Goal: Ask a question: Seek information or help from site administrators or community

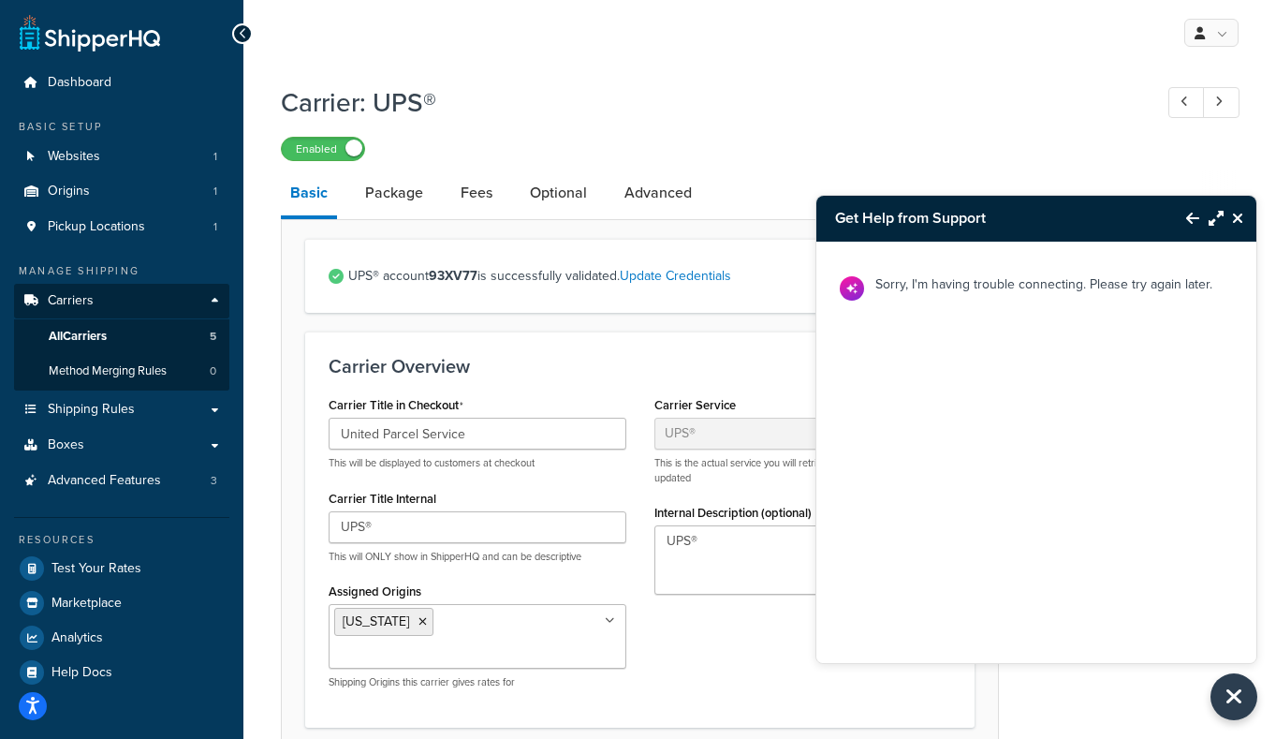
select select "ups"
select select "53"
click at [1190, 219] on icon "Back to Resource Center" at bounding box center [1192, 218] width 13 height 15
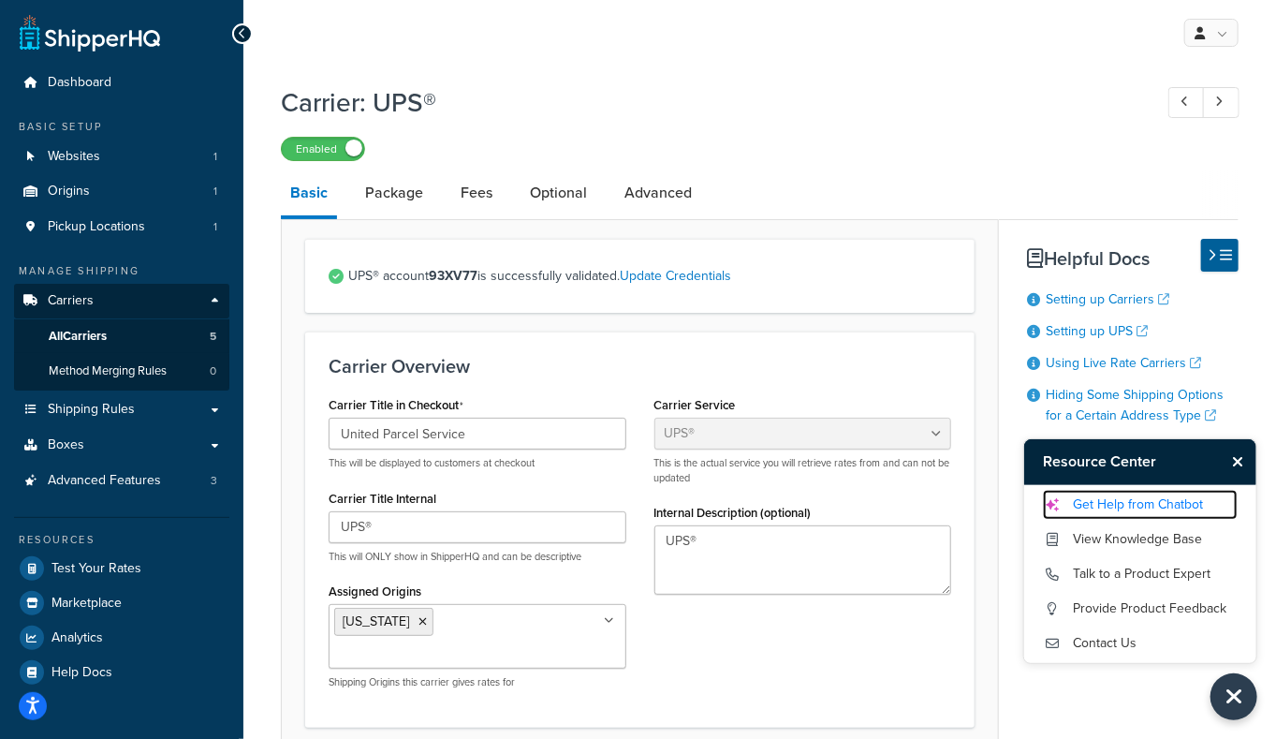
click at [1118, 498] on link "Get Help from Chatbot" at bounding box center [1140, 505] width 195 height 30
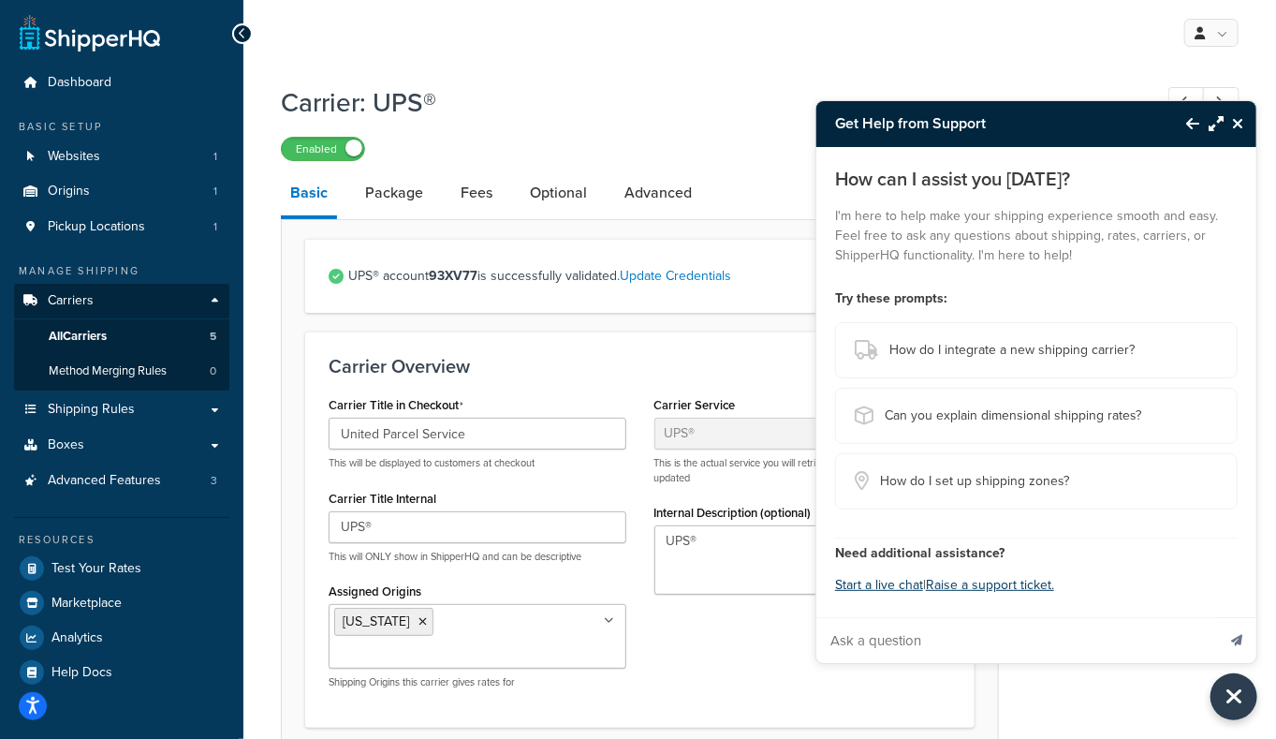
click at [884, 600] on div "How can I assist you [DATE]? I'm here to help make your shipping experience smo…" at bounding box center [1036, 382] width 440 height 470
click at [884, 590] on div "How can I assist you [DATE]? I'm here to help make your shipping experience smo…" at bounding box center [1036, 405] width 440 height 516
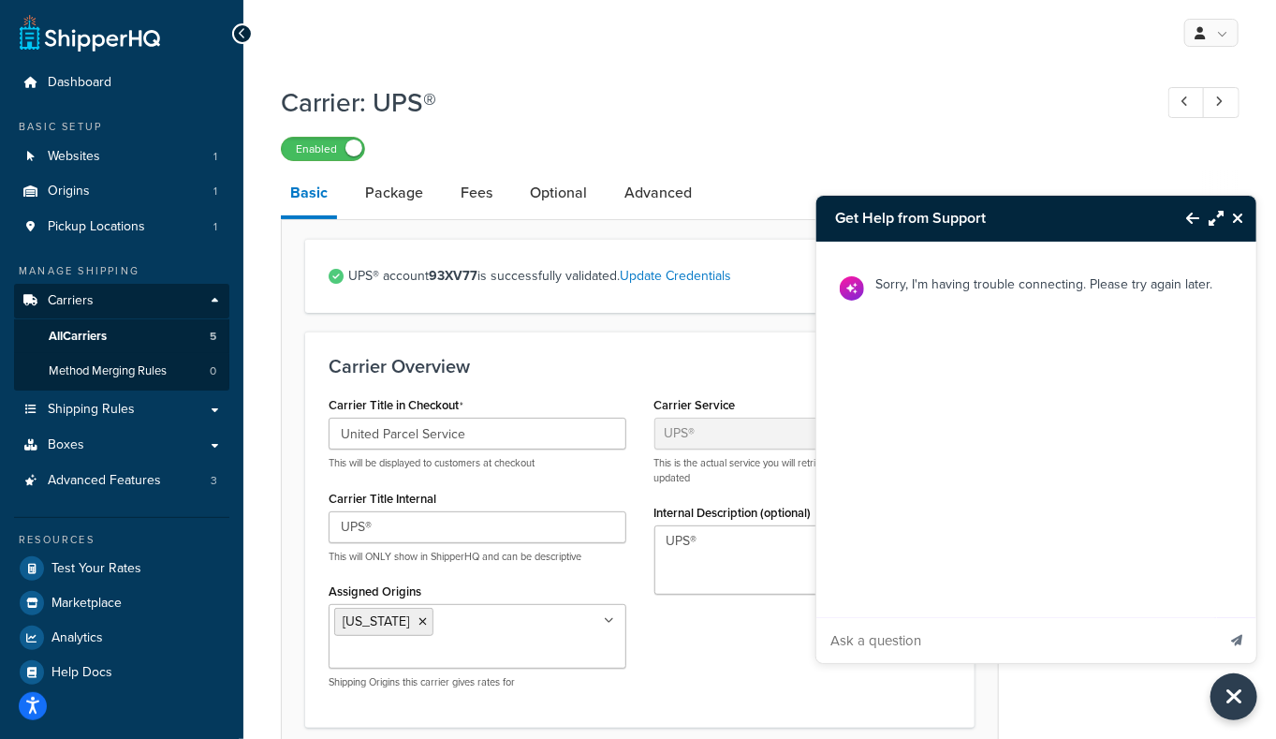
click at [1192, 228] on button "Back to Resource Center" at bounding box center [1183, 218] width 32 height 43
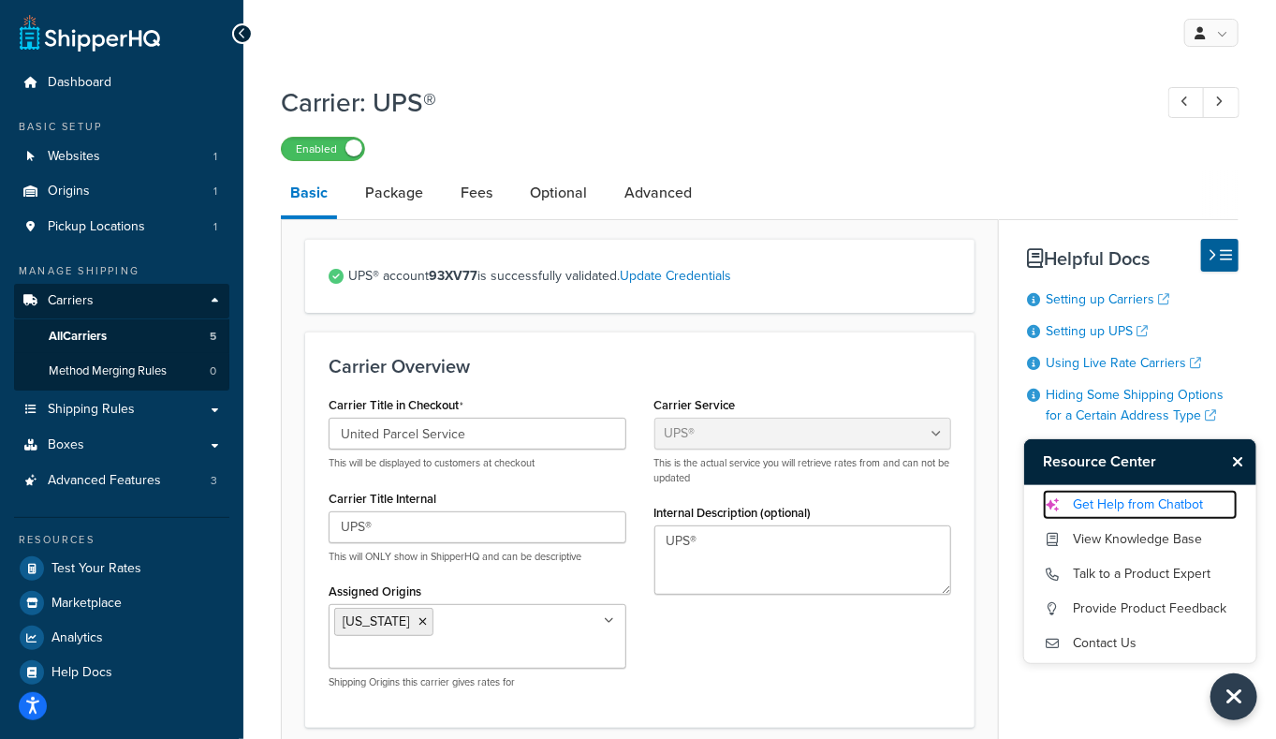
click at [1095, 507] on link "Get Help from Chatbot" at bounding box center [1140, 505] width 195 height 30
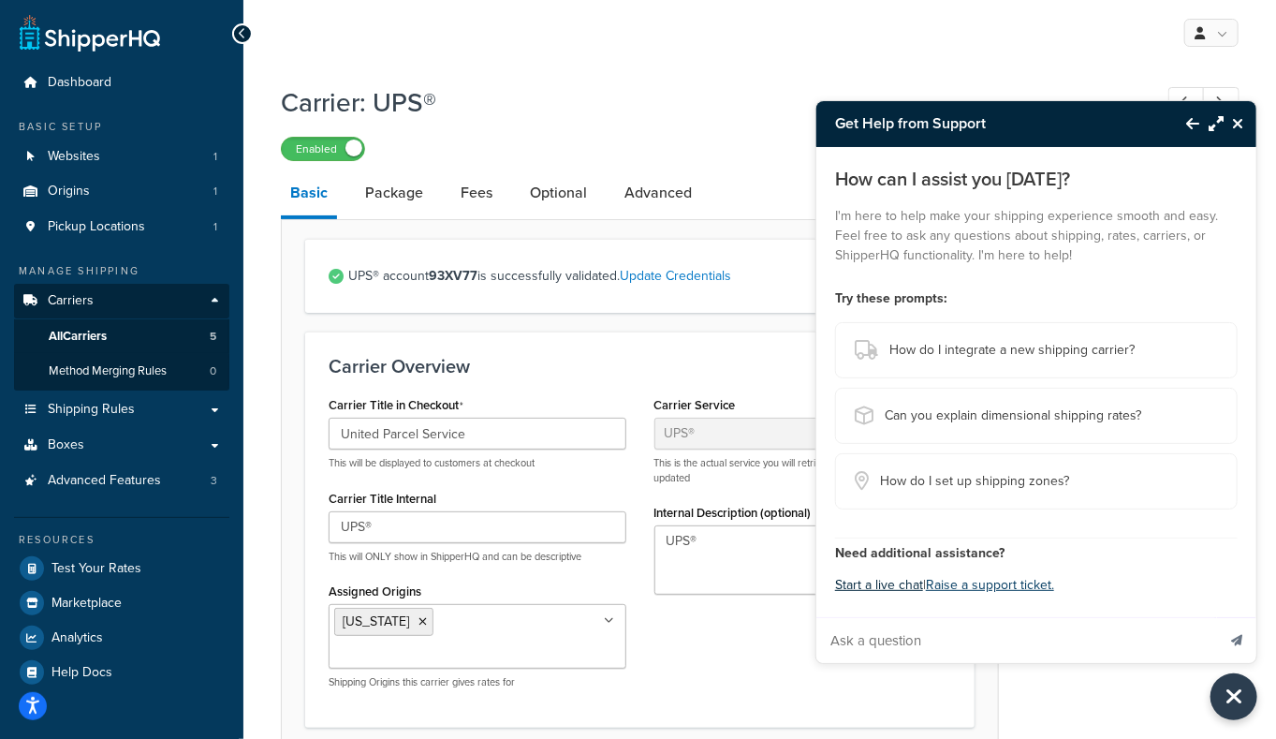
click at [887, 580] on button "Start a live chat" at bounding box center [879, 585] width 88 height 26
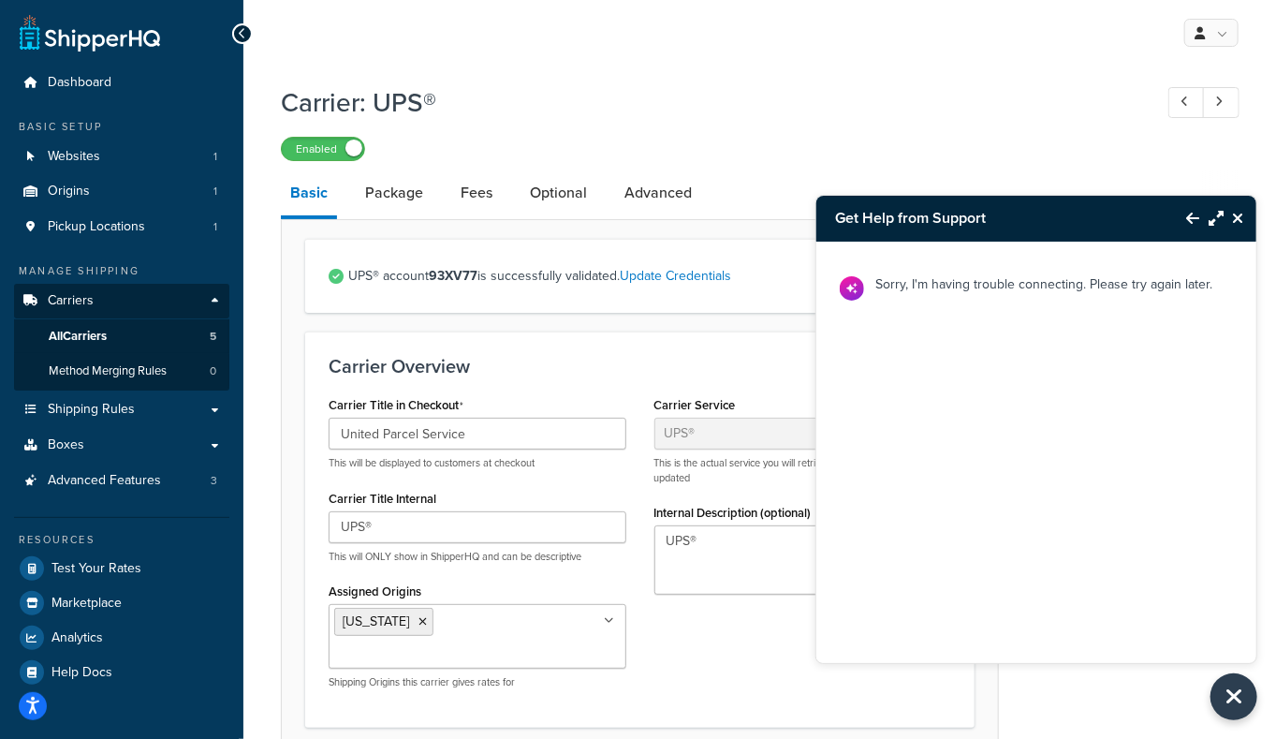
click at [1193, 214] on icon "Back to Resource Center" at bounding box center [1192, 218] width 13 height 15
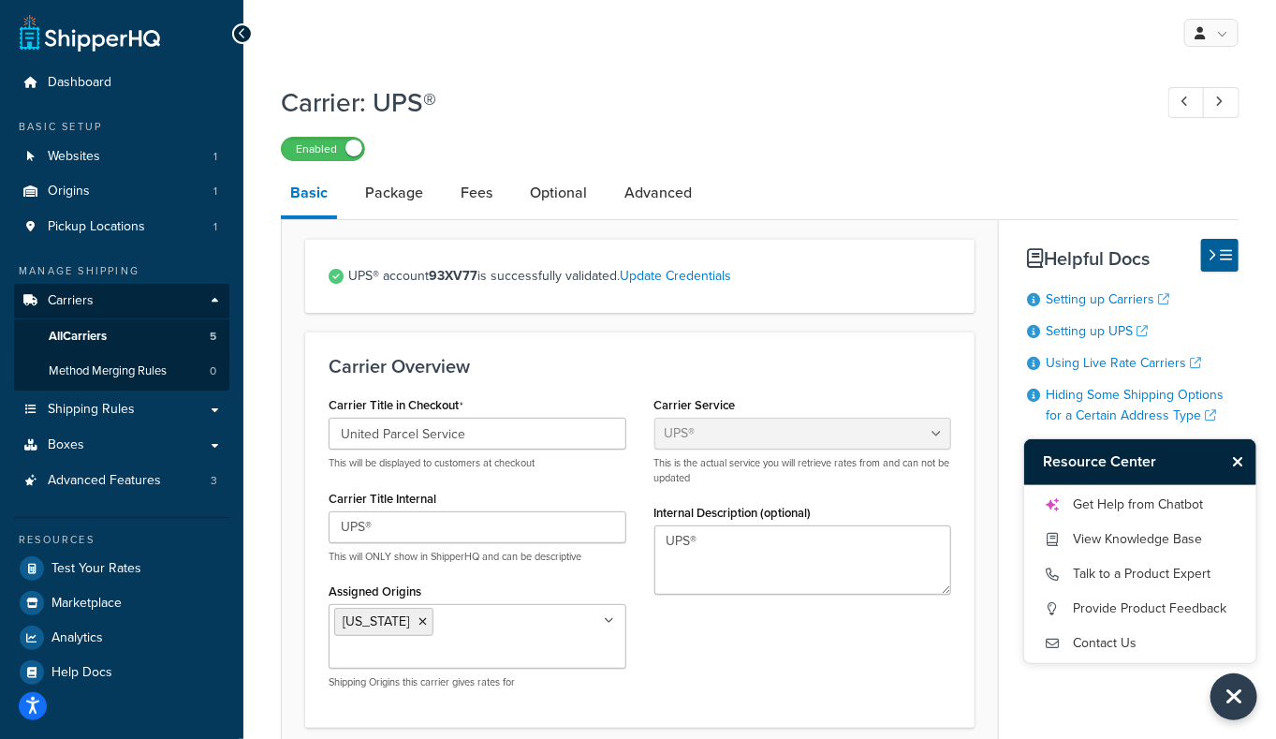
click at [882, 93] on h1 "Carrier: UPS®" at bounding box center [707, 102] width 853 height 37
click at [1152, 505] on link "Get Help from Chatbot" at bounding box center [1140, 505] width 195 height 30
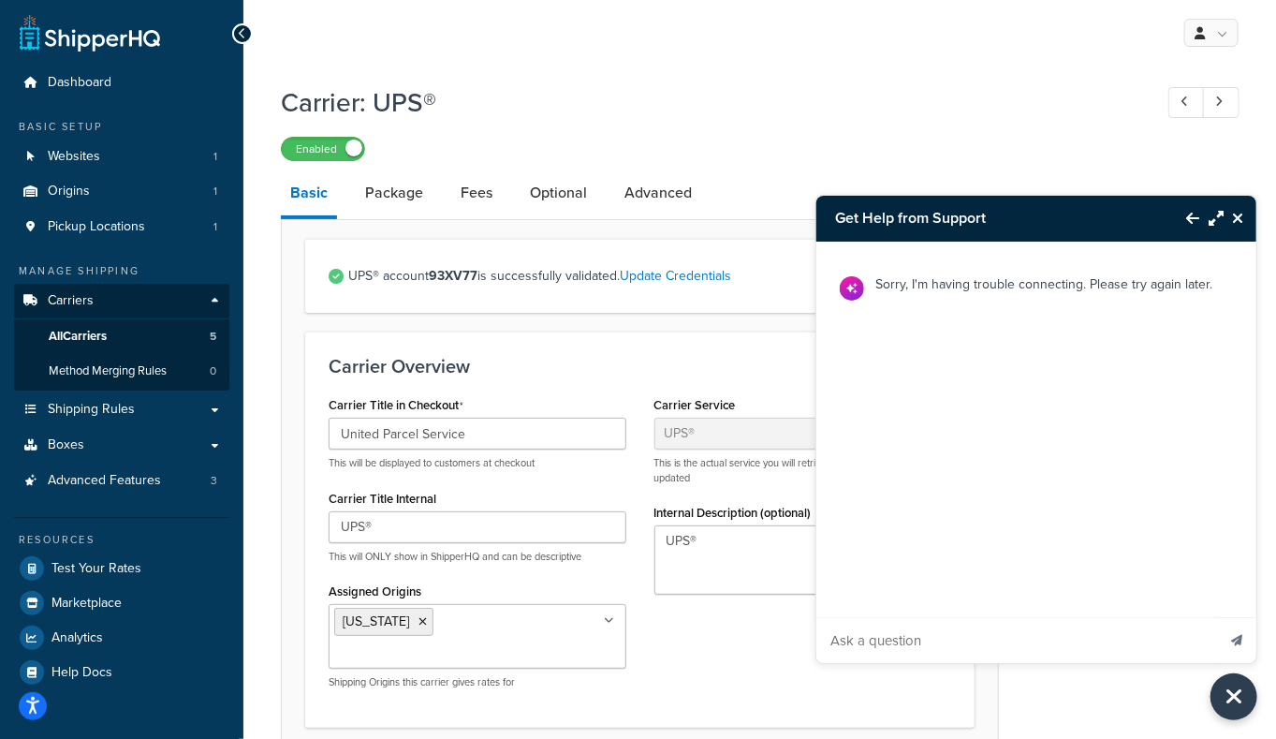
click at [892, 637] on input "Ask a question" at bounding box center [1015, 640] width 399 height 45
click at [1093, 308] on div "Sorry, I'm having trouble connecting. Please try again later." at bounding box center [1044, 289] width 360 height 48
click at [1129, 288] on p "Sorry, I'm having trouble connecting. Please try again later." at bounding box center [1043, 283] width 337 height 23
drag, startPoint x: 901, startPoint y: 653, endPoint x: 925, endPoint y: 637, distance: 29.1
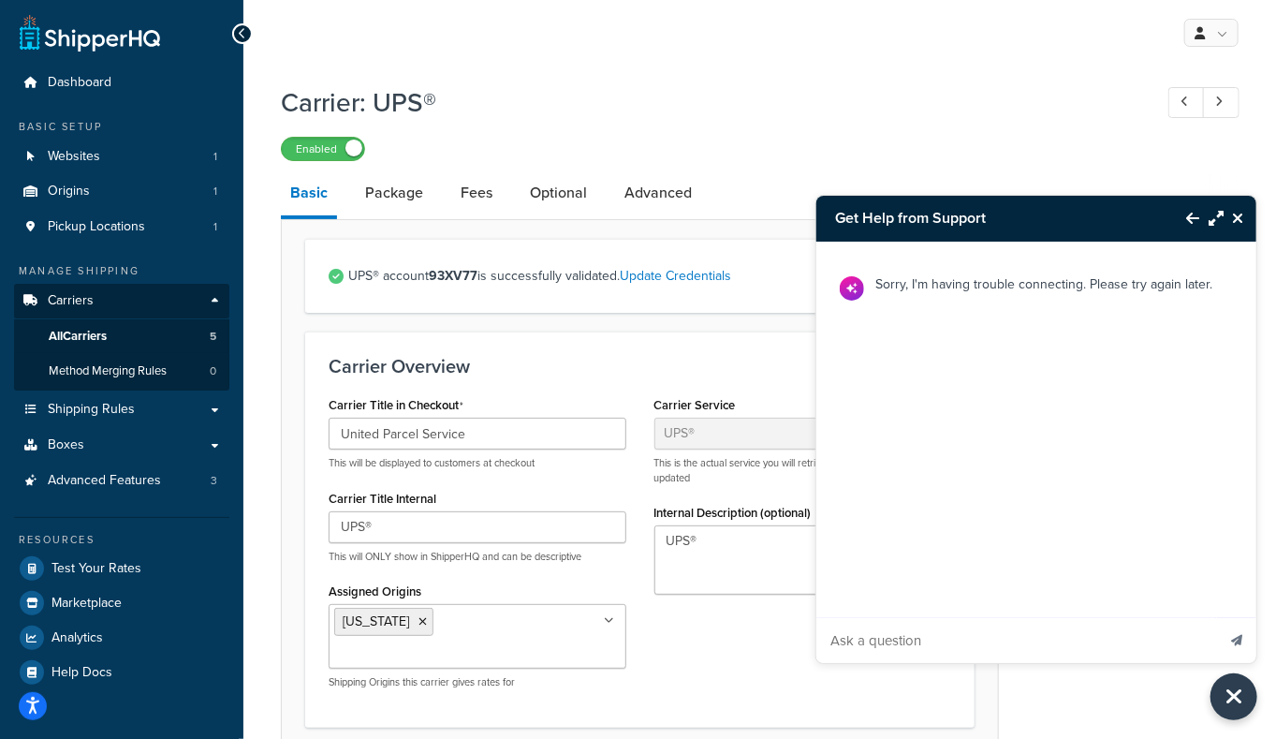
click at [901, 653] on input "Ask a question" at bounding box center [1015, 640] width 399 height 45
type input "shipping rate too high"
click at [1246, 646] on button "Send message" at bounding box center [1236, 640] width 39 height 46
click at [1186, 214] on icon "Back to Resource Center" at bounding box center [1192, 218] width 13 height 15
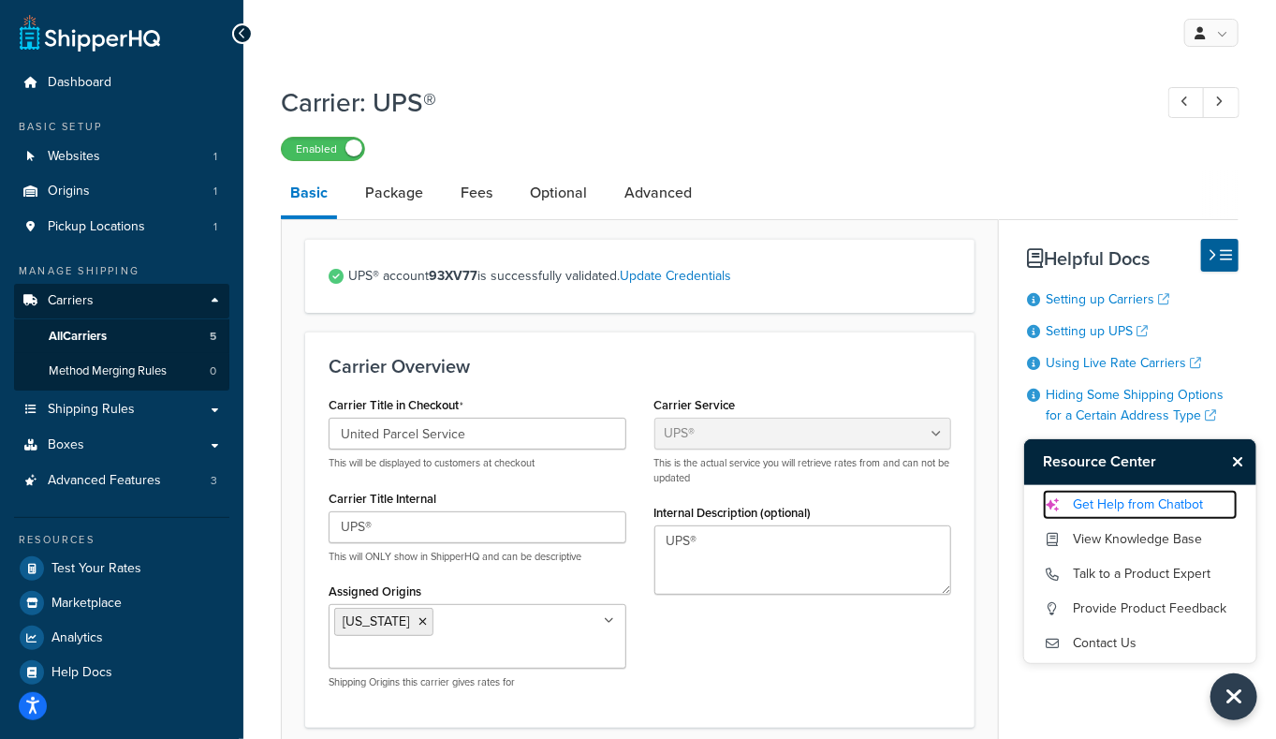
click at [1127, 509] on link "Get Help from Chatbot" at bounding box center [1140, 505] width 195 height 30
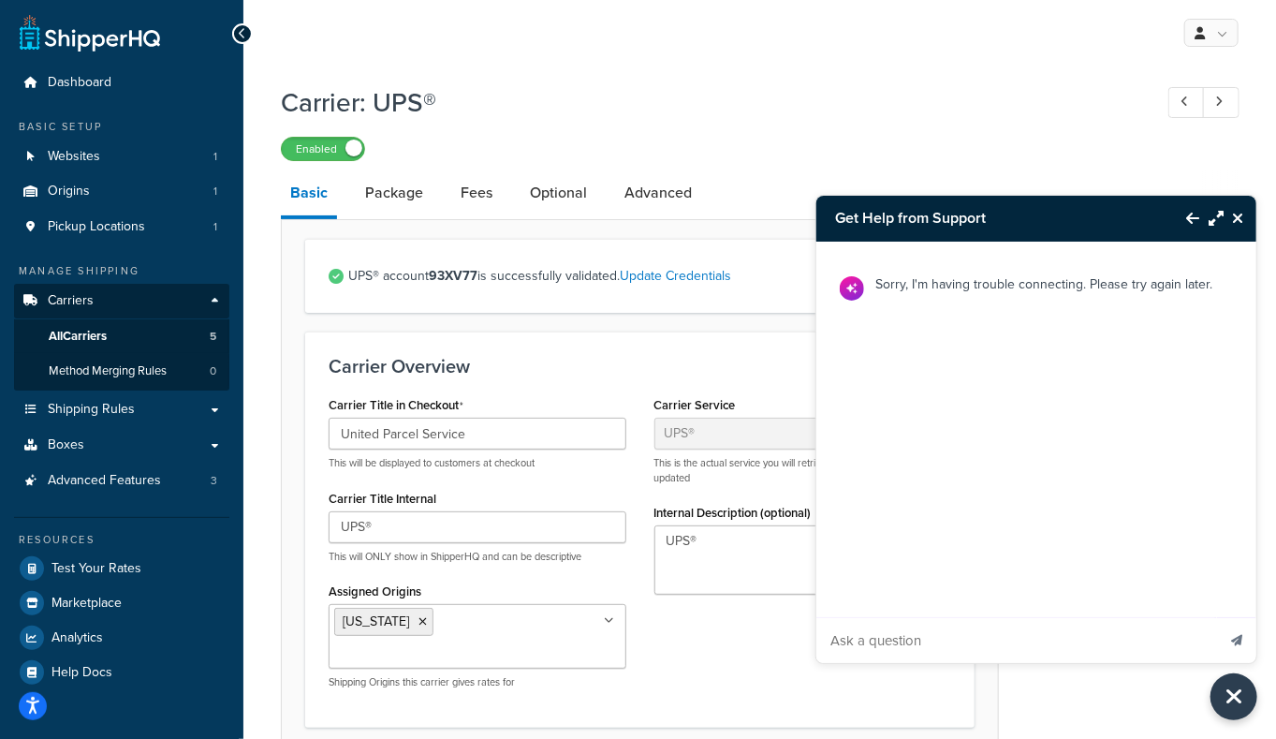
click at [1182, 212] on button "Back to Resource Center" at bounding box center [1183, 218] width 32 height 43
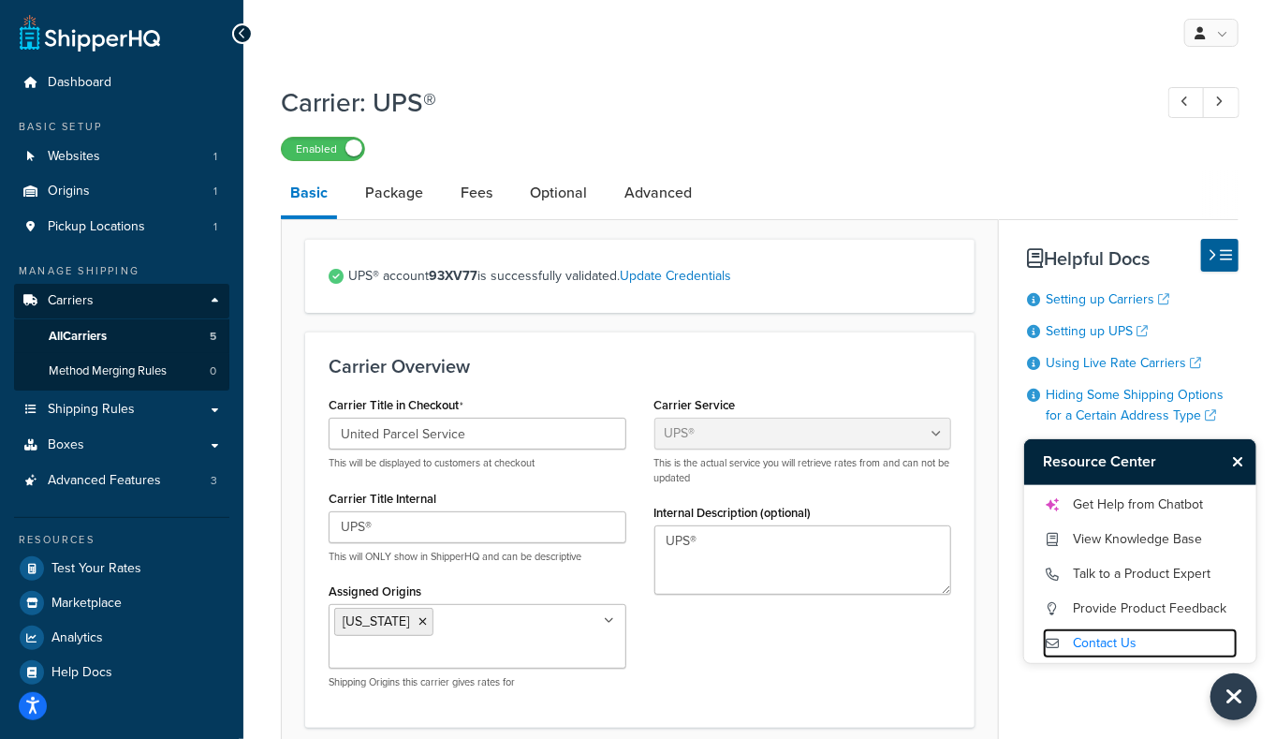
click at [1104, 650] on link "Contact Us" at bounding box center [1140, 643] width 195 height 30
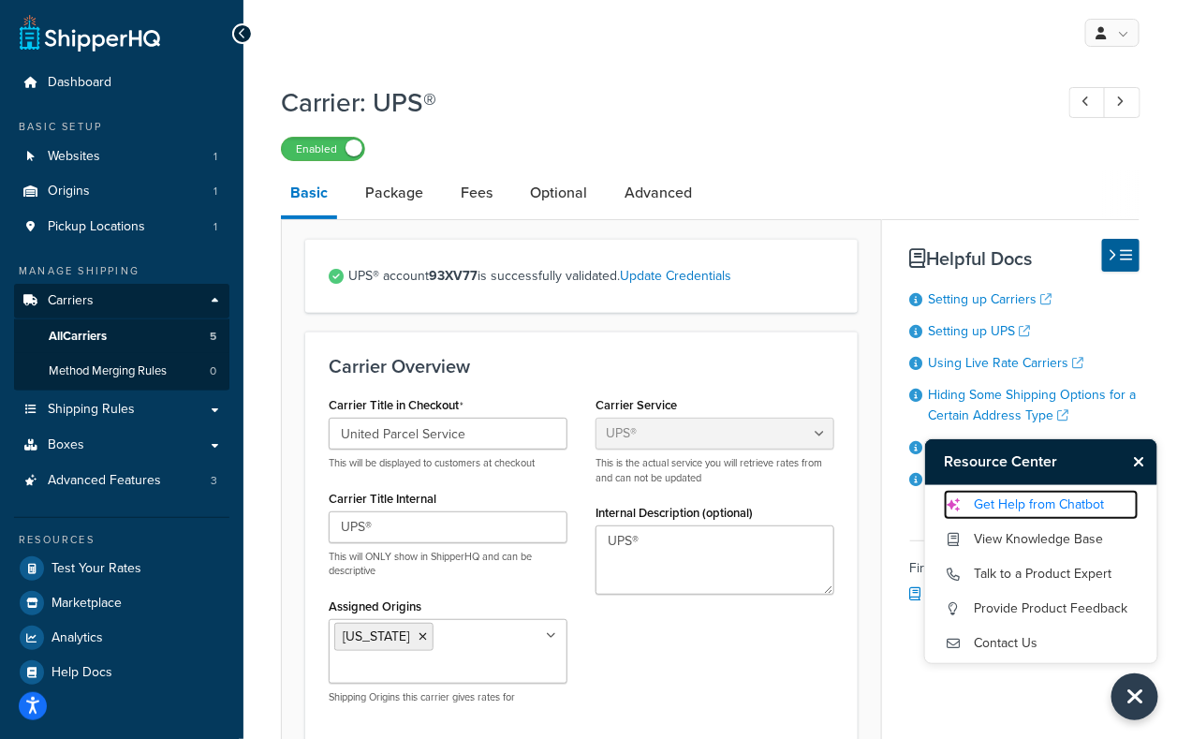
click at [1031, 504] on link "Get Help from Chatbot" at bounding box center [1041, 505] width 195 height 30
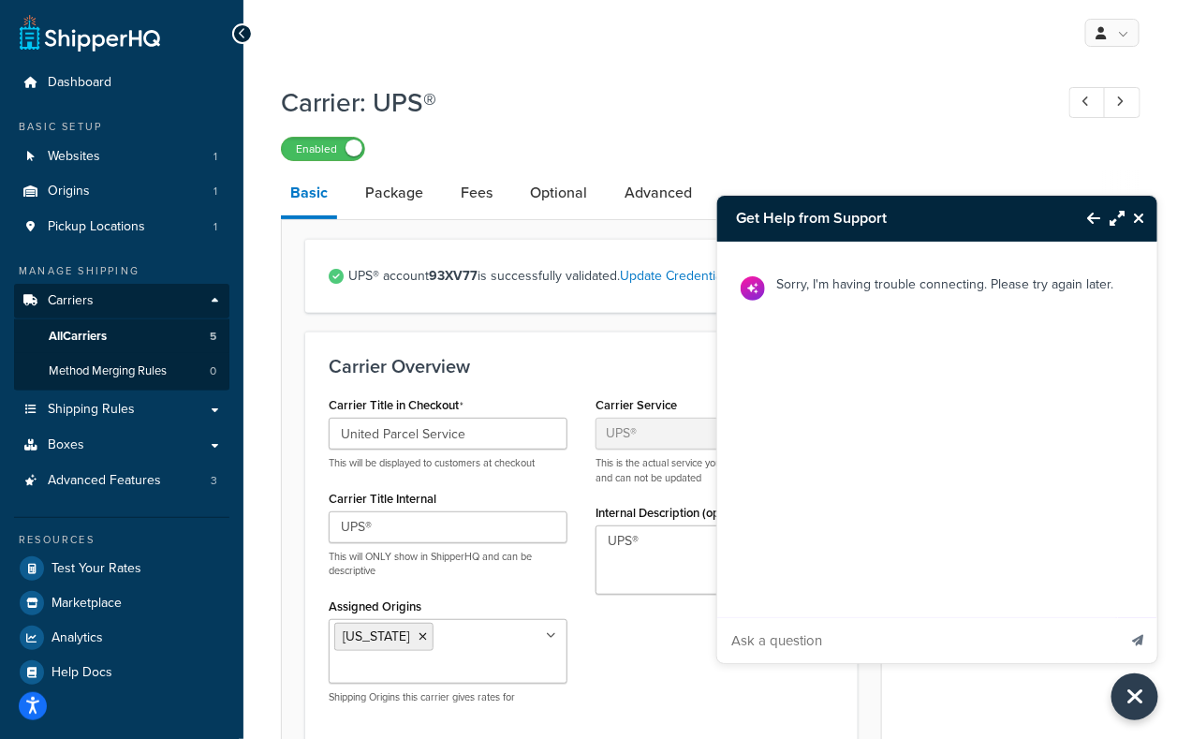
click at [1049, 641] on input "Ask a question" at bounding box center [916, 640] width 399 height 45
type input "are you there"
click at [1118, 617] on button "Send message" at bounding box center [1137, 640] width 39 height 46
click at [756, 288] on img at bounding box center [753, 288] width 24 height 24
click at [1087, 222] on icon "Back to Resource Center" at bounding box center [1093, 218] width 13 height 15
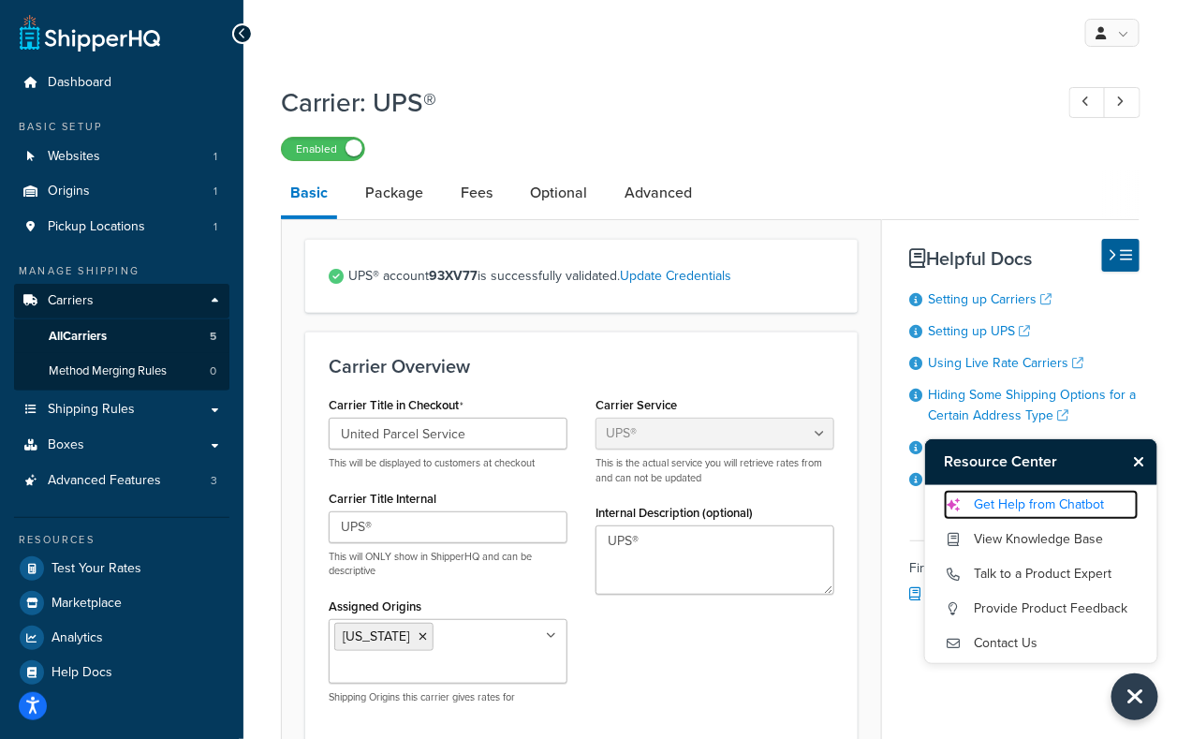
click at [1033, 504] on link "Get Help from Chatbot" at bounding box center [1041, 505] width 195 height 30
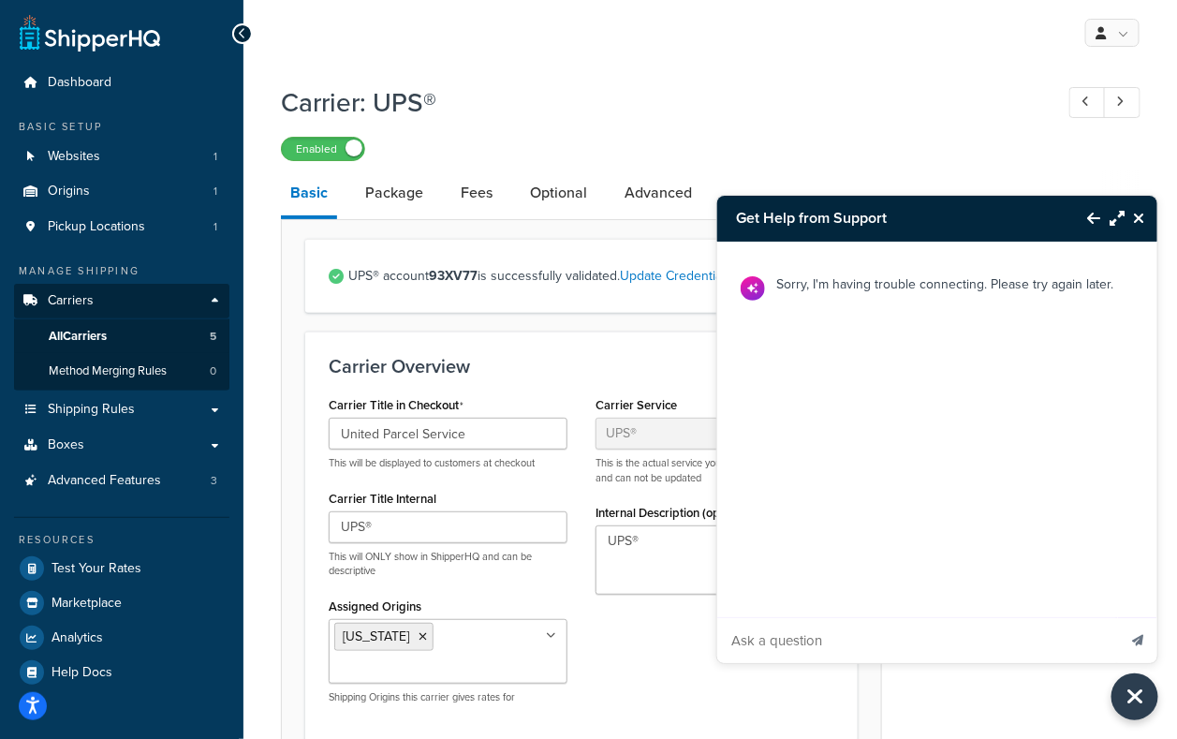
click at [1088, 218] on icon "Back to Resource Center" at bounding box center [1093, 218] width 13 height 15
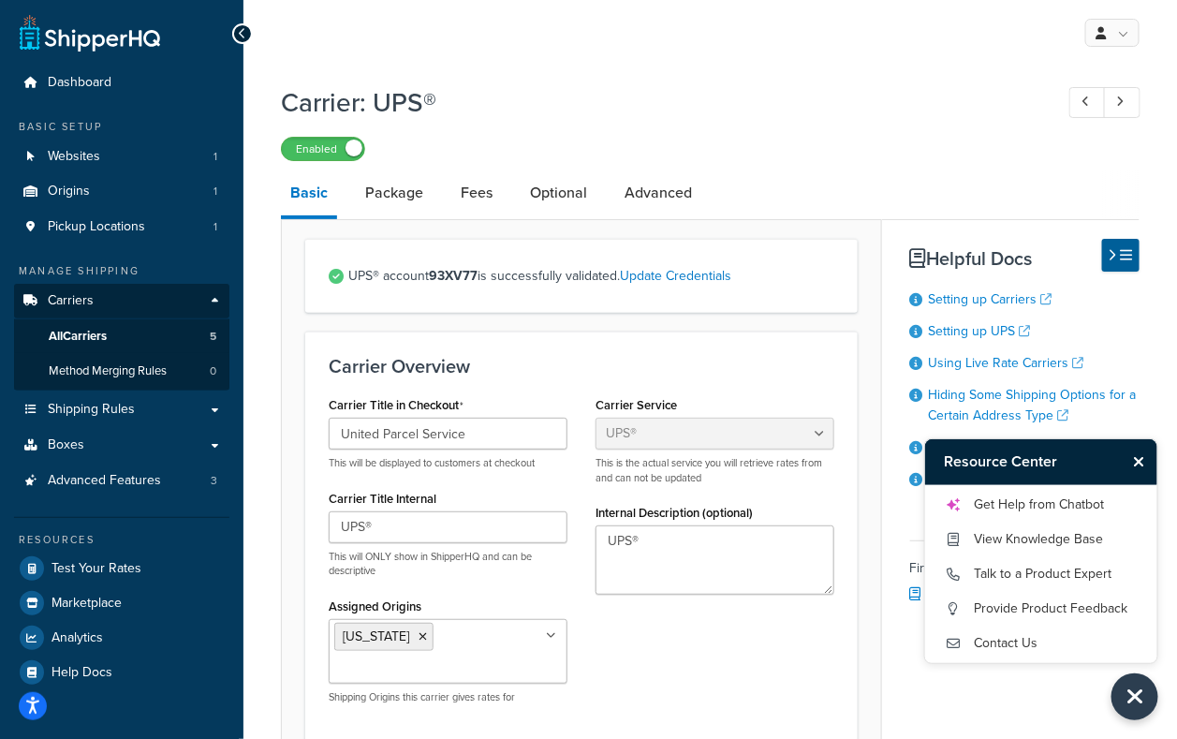
click at [1049, 521] on ul "Get Help from Chatbot View Knowledge Base Talk to a Product Expert Provide Prod…" at bounding box center [1041, 574] width 195 height 169
click at [1037, 506] on link "Get Help from Chatbot" at bounding box center [1041, 505] width 195 height 30
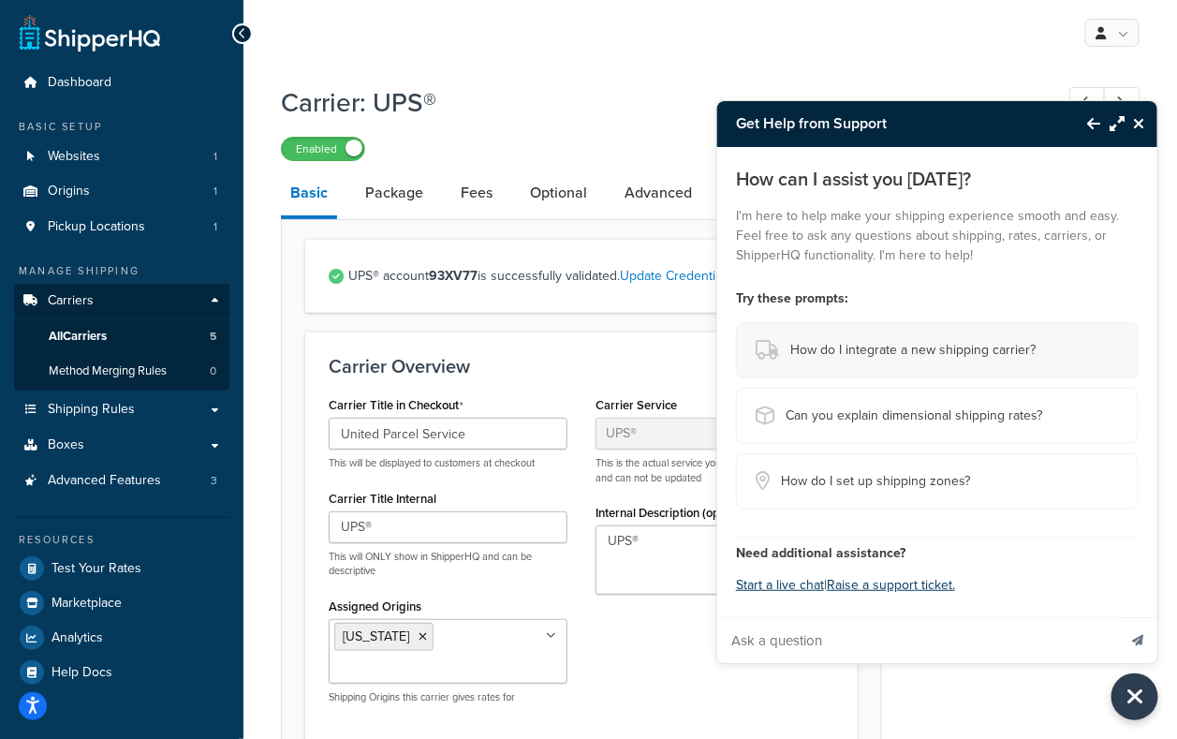
drag, startPoint x: 1037, startPoint y: 506, endPoint x: 943, endPoint y: 355, distance: 177.9
click at [941, 360] on button "How do I integrate a new shipping carrier?" at bounding box center [937, 350] width 403 height 56
click at [943, 355] on span "How do I integrate a new shipping carrier?" at bounding box center [912, 350] width 245 height 26
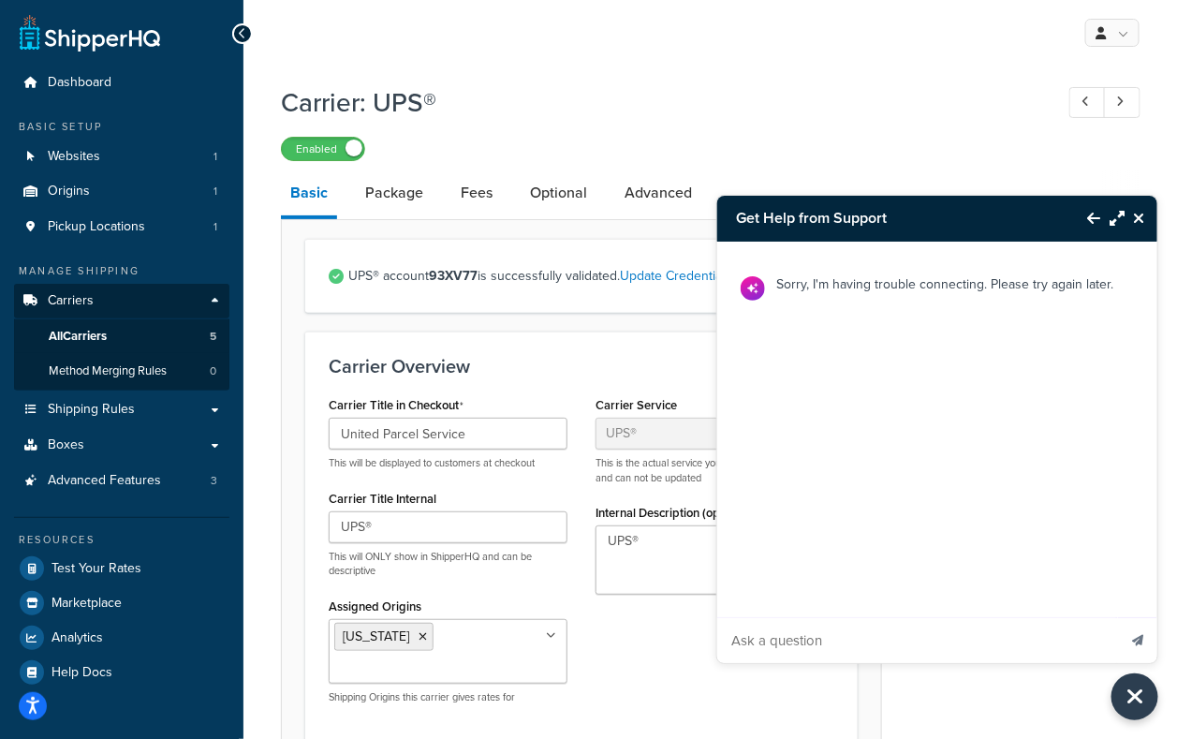
click at [1084, 227] on button "Back to Resource Center" at bounding box center [1084, 218] width 32 height 43
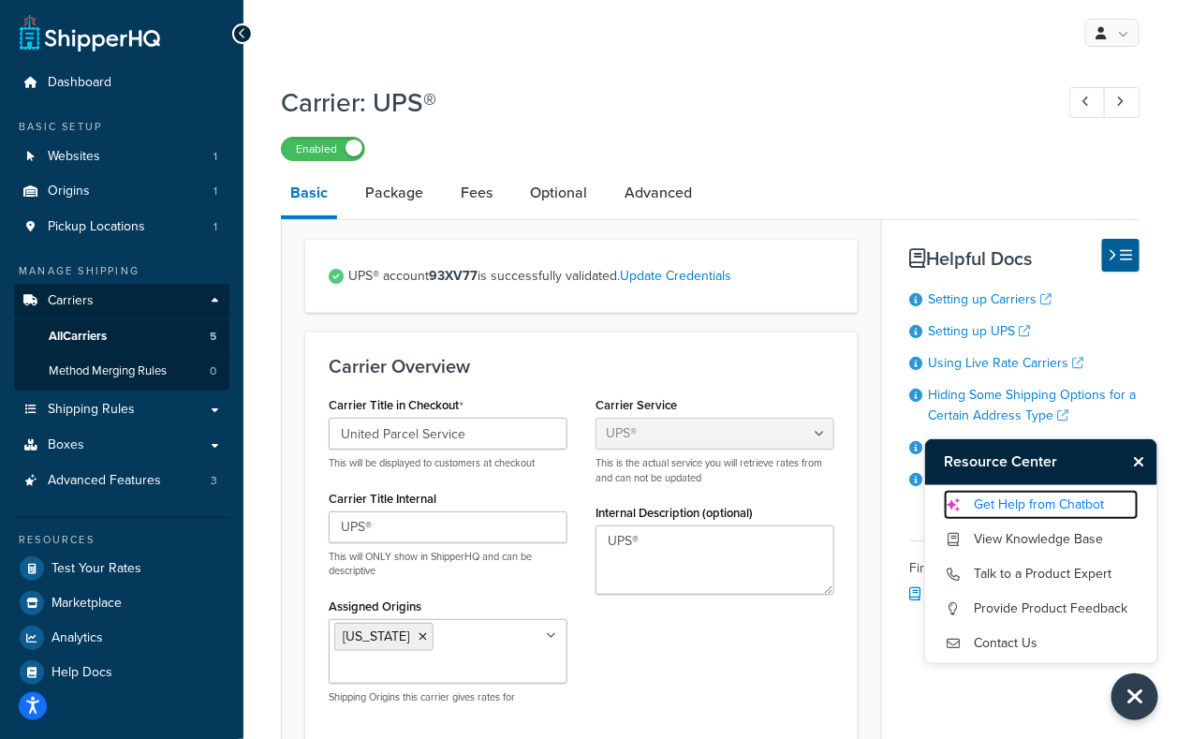
click at [1032, 514] on link "Get Help from Chatbot" at bounding box center [1041, 505] width 195 height 30
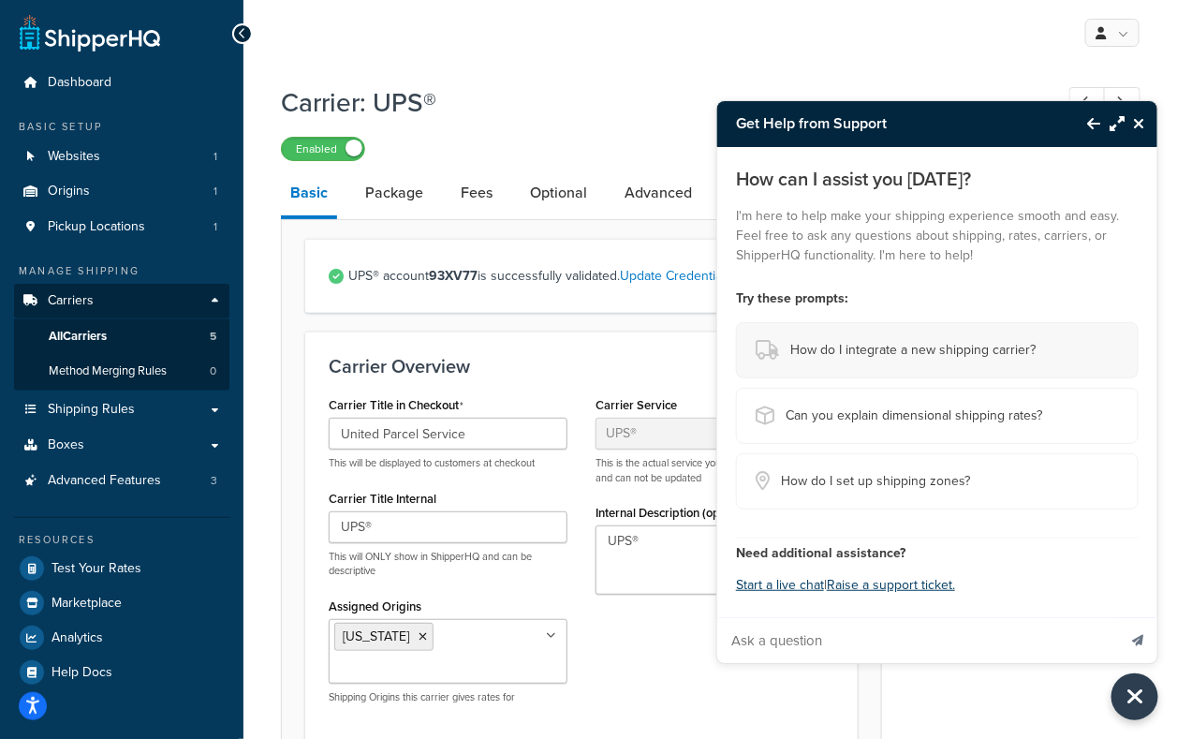
click at [877, 345] on span "How do I integrate a new shipping carrier?" at bounding box center [912, 350] width 245 height 26
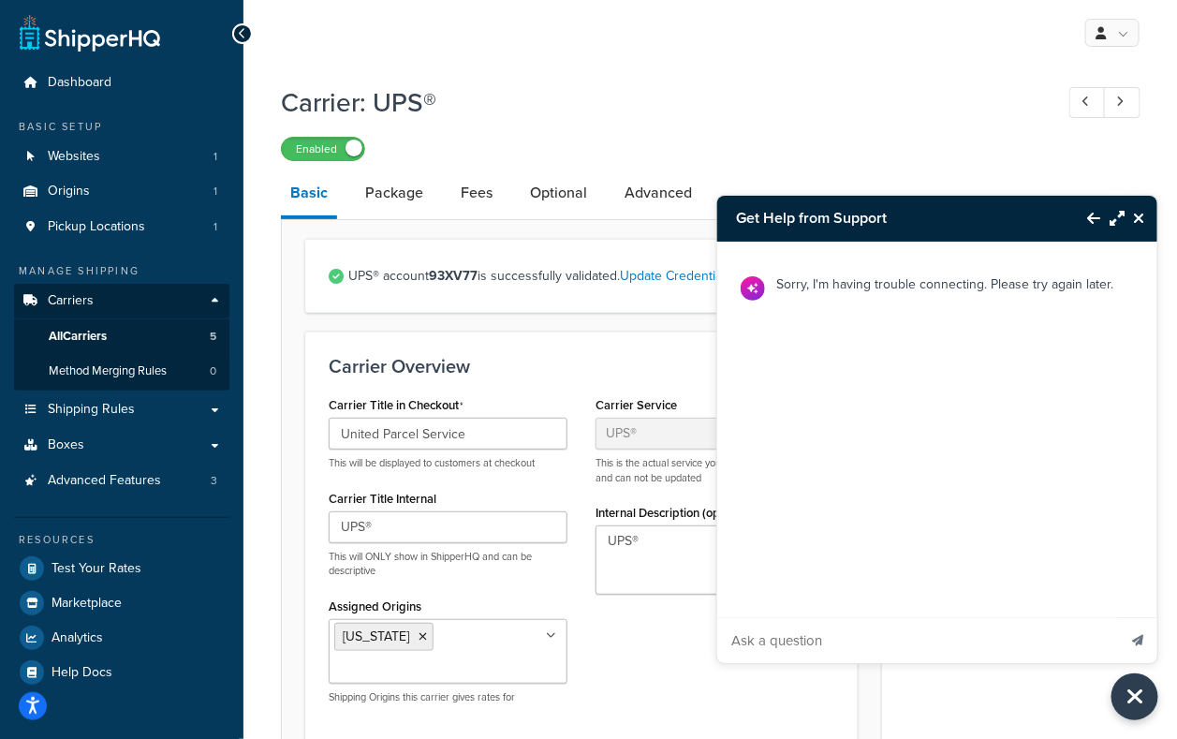
click at [1090, 207] on button "Back to Resource Center" at bounding box center [1084, 218] width 32 height 43
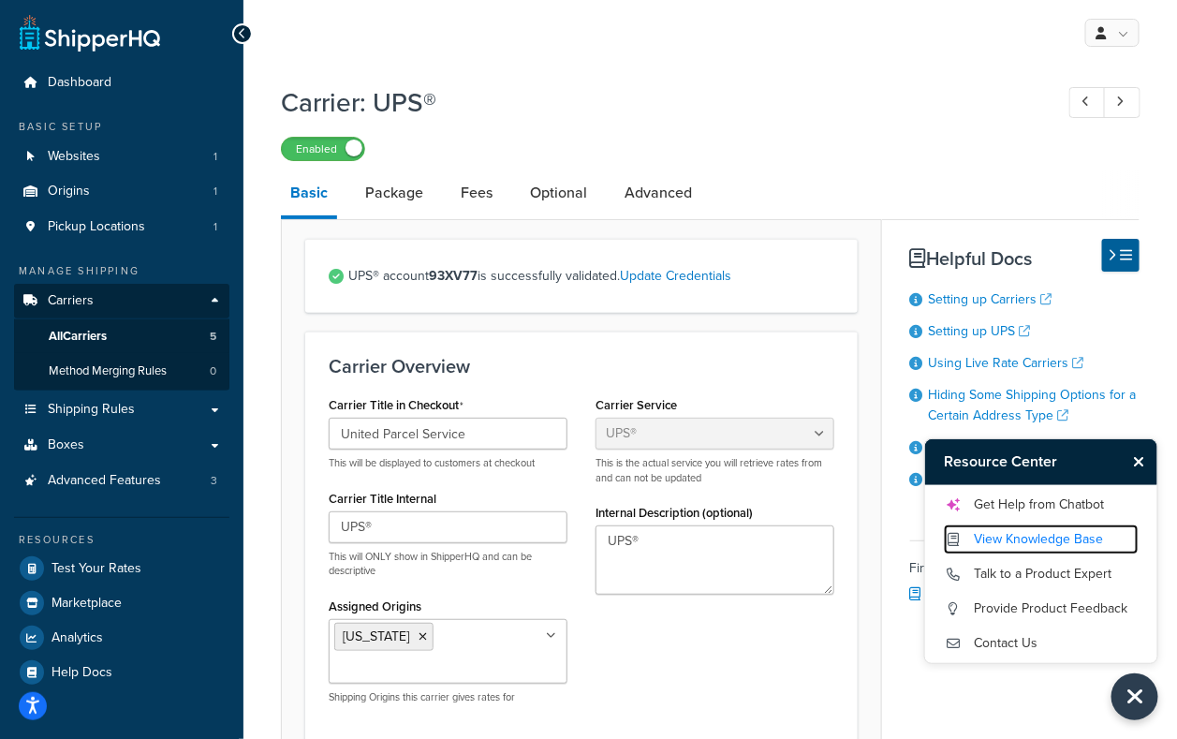
click at [1039, 533] on link "View Knowledge Base" at bounding box center [1041, 539] width 195 height 30
click at [721, 92] on h1 "Carrier: UPS®" at bounding box center [658, 102] width 754 height 37
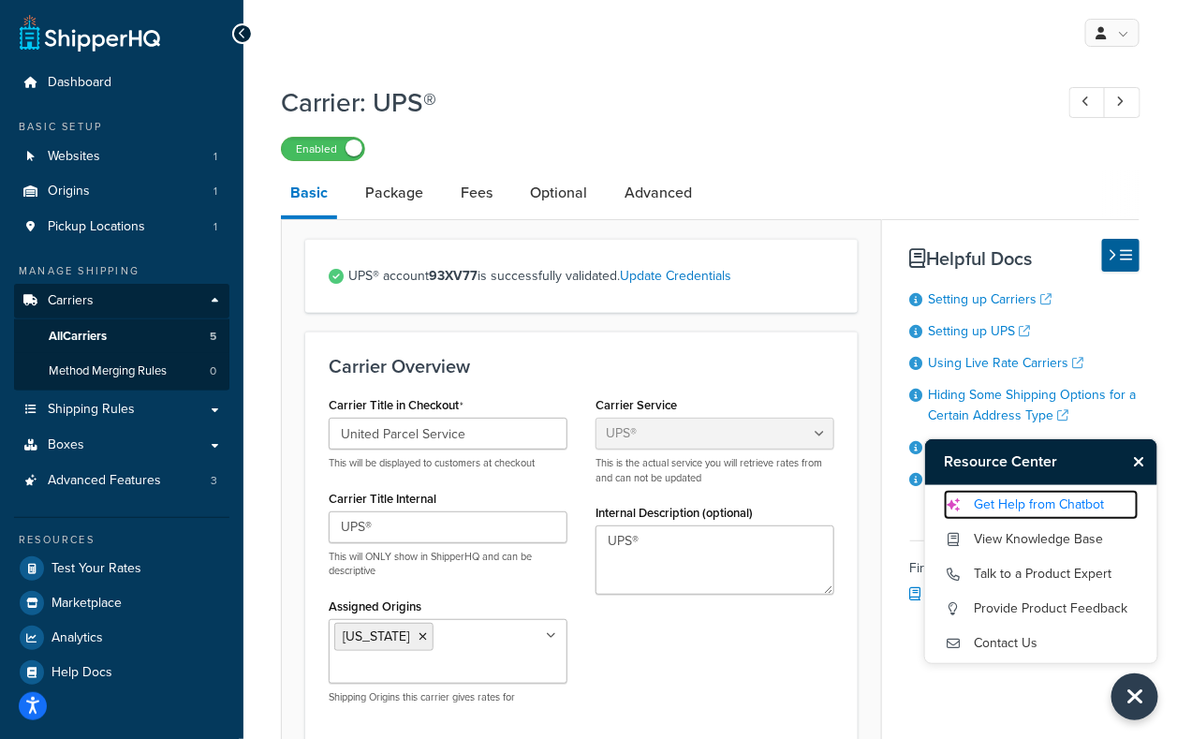
click at [1062, 498] on link "Get Help from Chatbot" at bounding box center [1041, 505] width 195 height 30
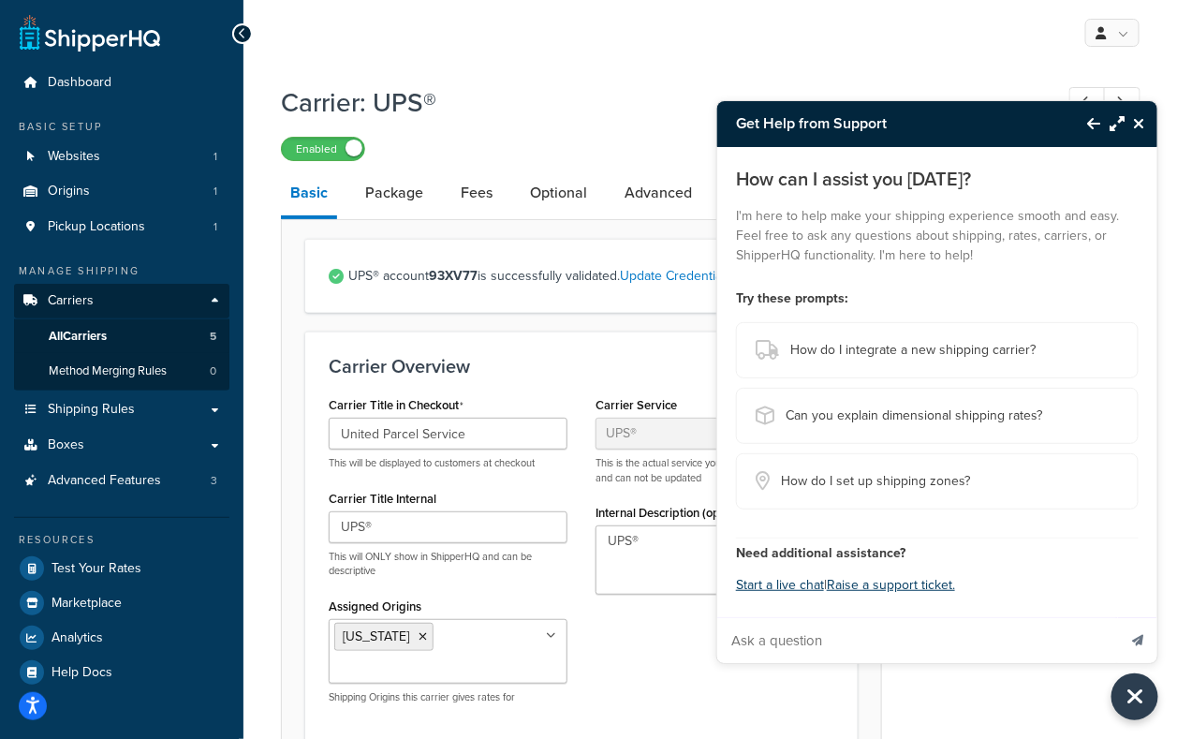
click at [833, 584] on div "How can I assist you [DATE]? I'm here to help make your shipping experience smo…" at bounding box center [937, 405] width 440 height 516
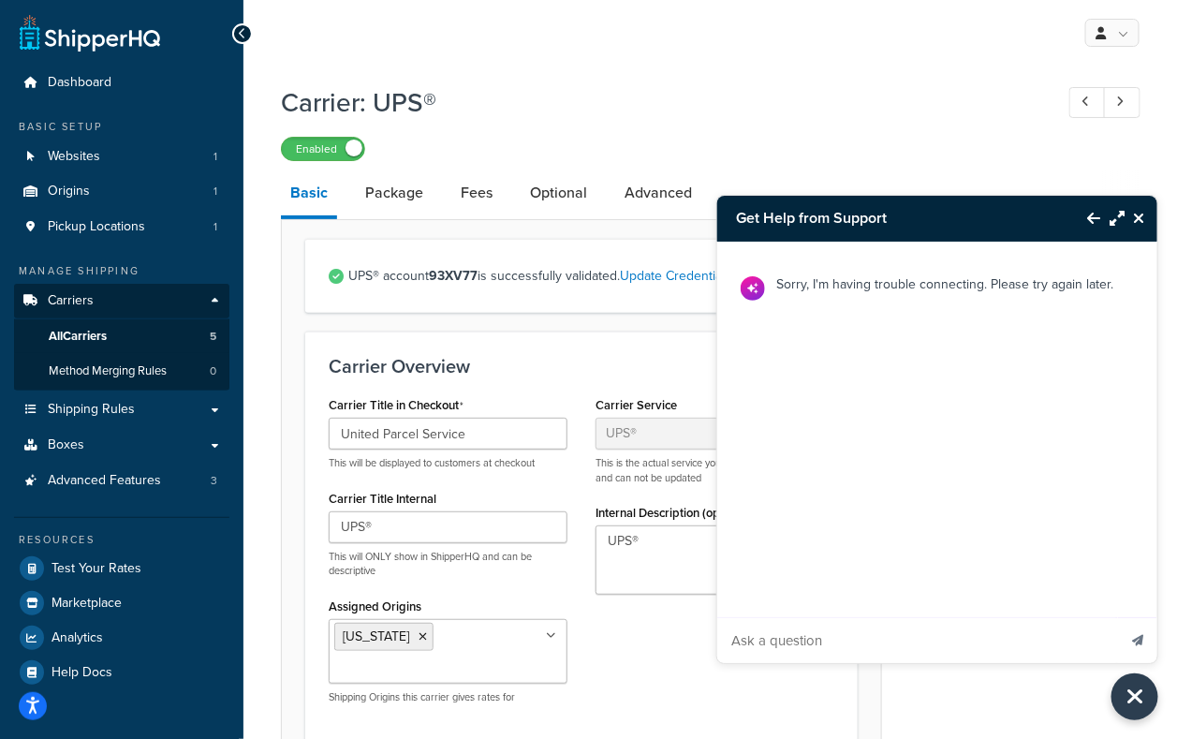
click at [1081, 228] on button "Back to Resource Center" at bounding box center [1084, 218] width 32 height 43
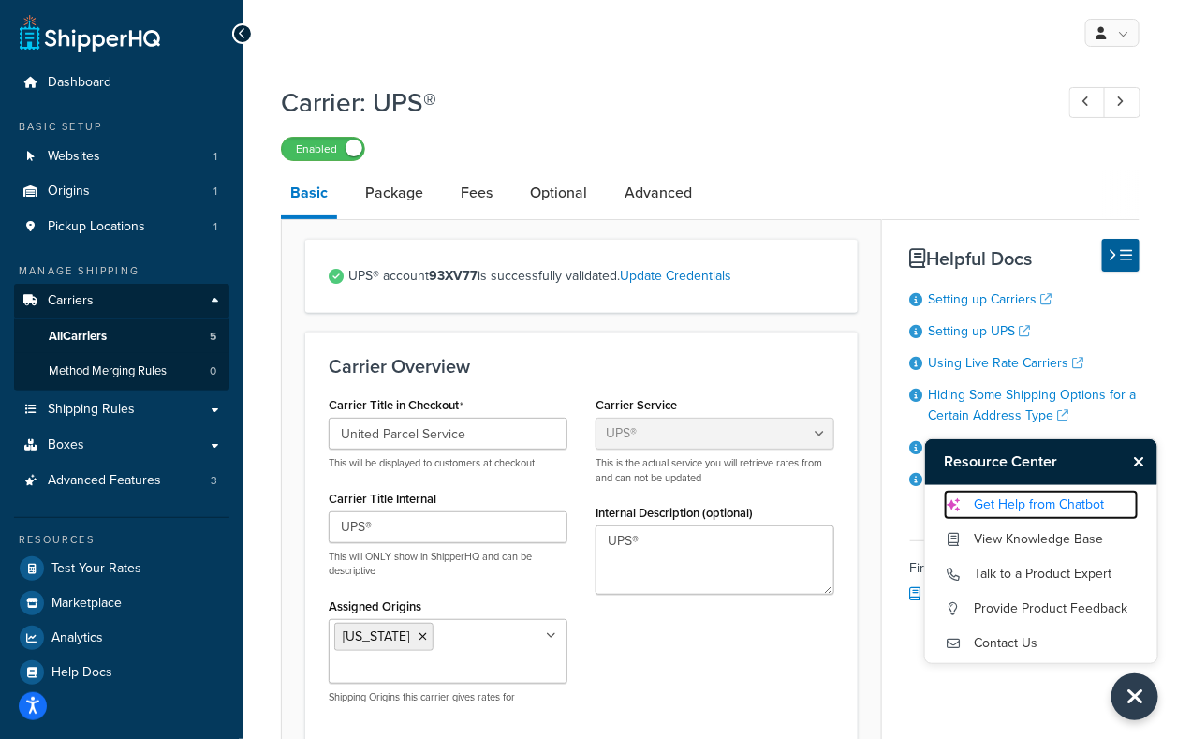
click at [1006, 508] on link "Get Help from Chatbot" at bounding box center [1041, 505] width 195 height 30
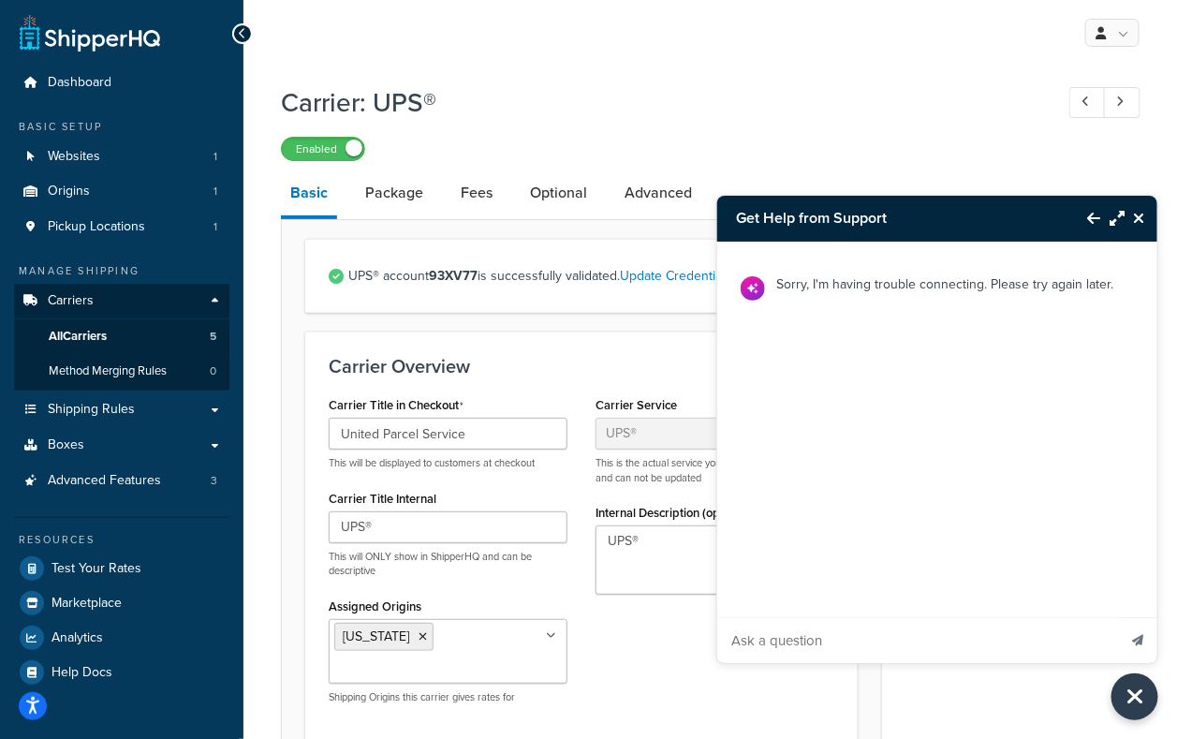
click at [1098, 219] on icon "Back to Resource Center" at bounding box center [1093, 218] width 13 height 15
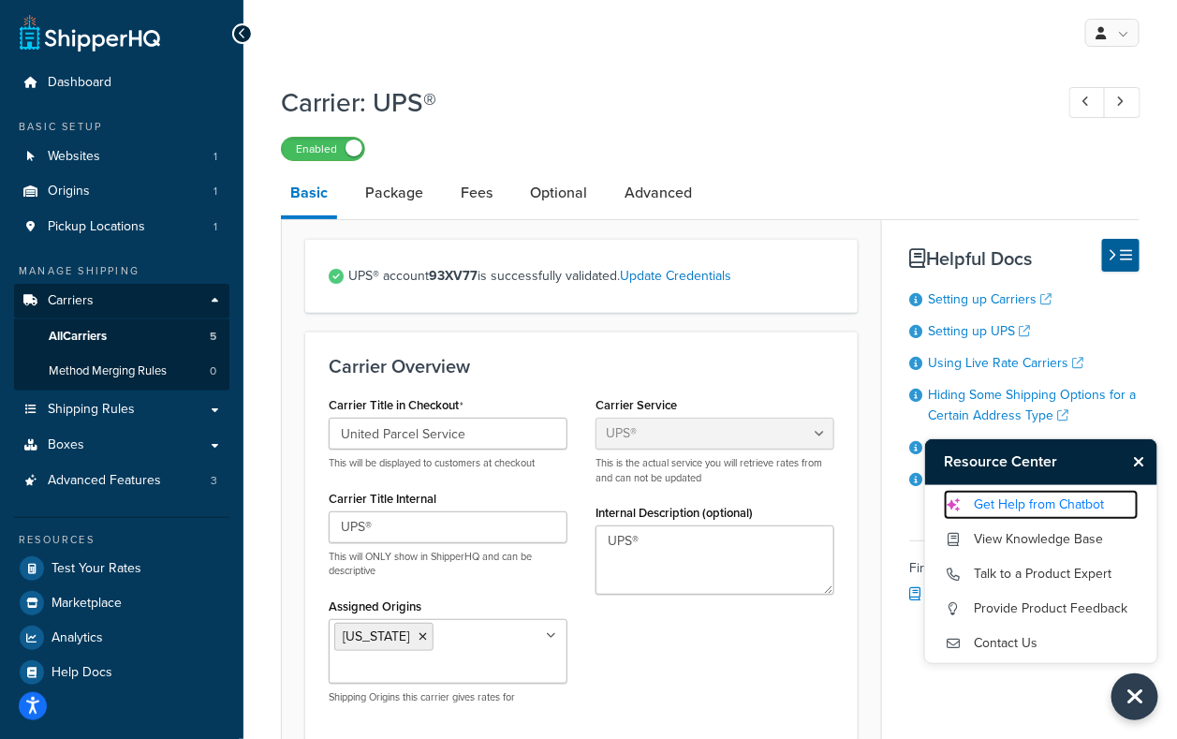
click at [1008, 497] on link "Get Help from Chatbot" at bounding box center [1041, 505] width 195 height 30
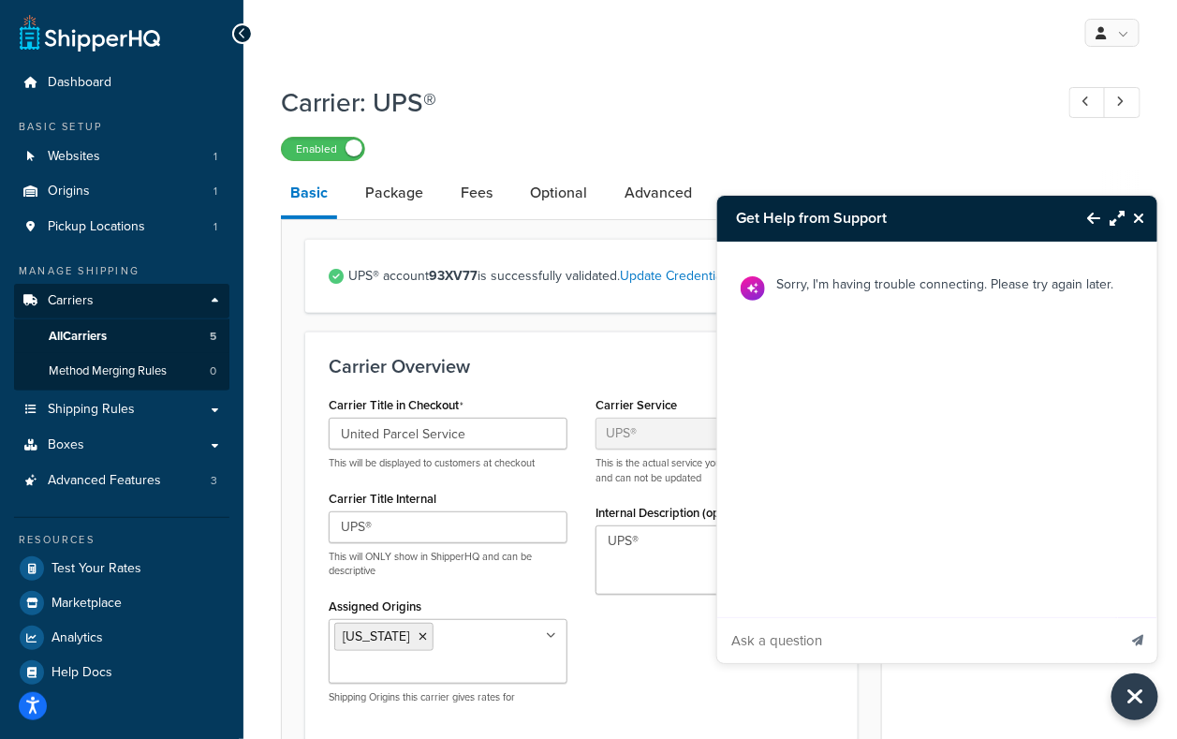
click at [1088, 210] on button "Back to Resource Center" at bounding box center [1084, 218] width 32 height 43
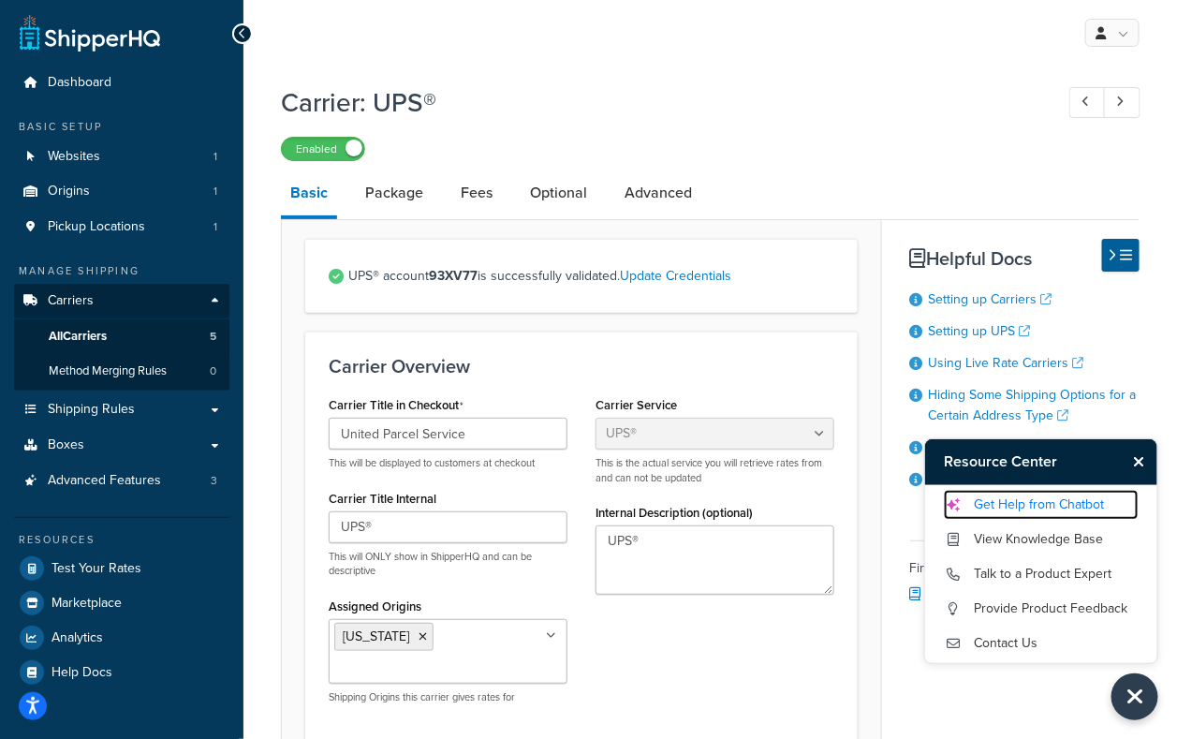
click at [1006, 501] on link "Get Help from Chatbot" at bounding box center [1041, 505] width 195 height 30
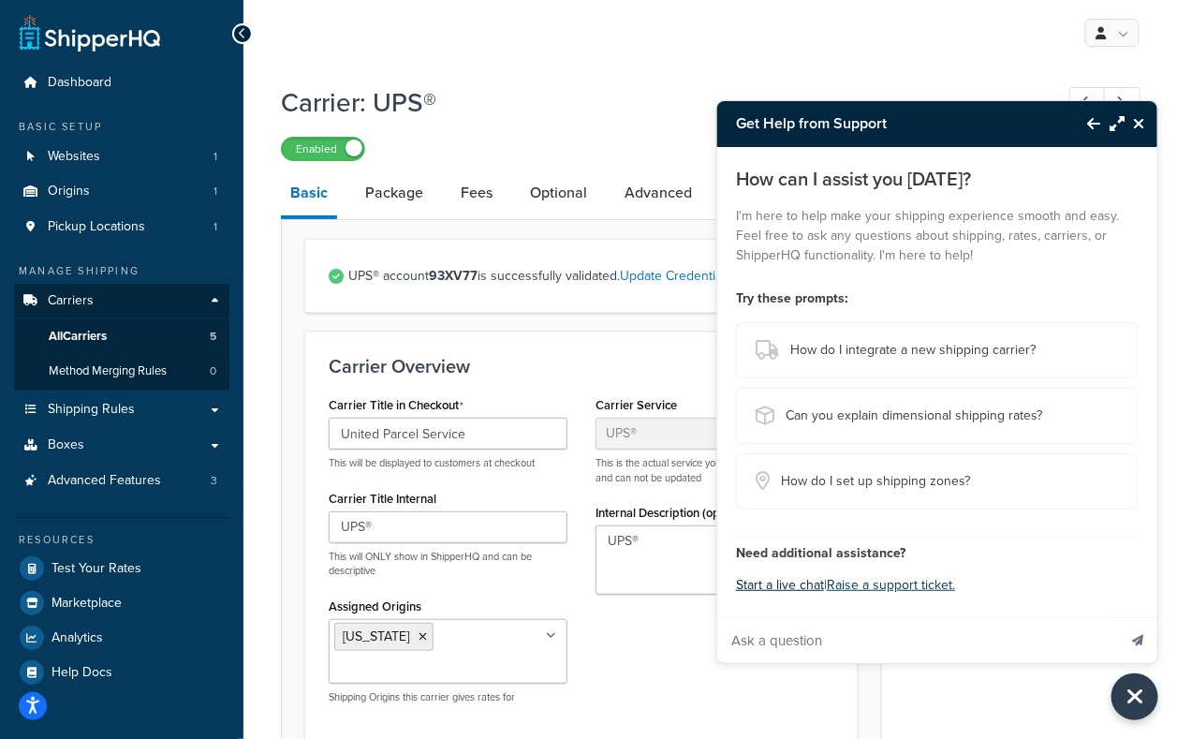
click at [805, 593] on button "Start a live chat" at bounding box center [780, 585] width 88 height 26
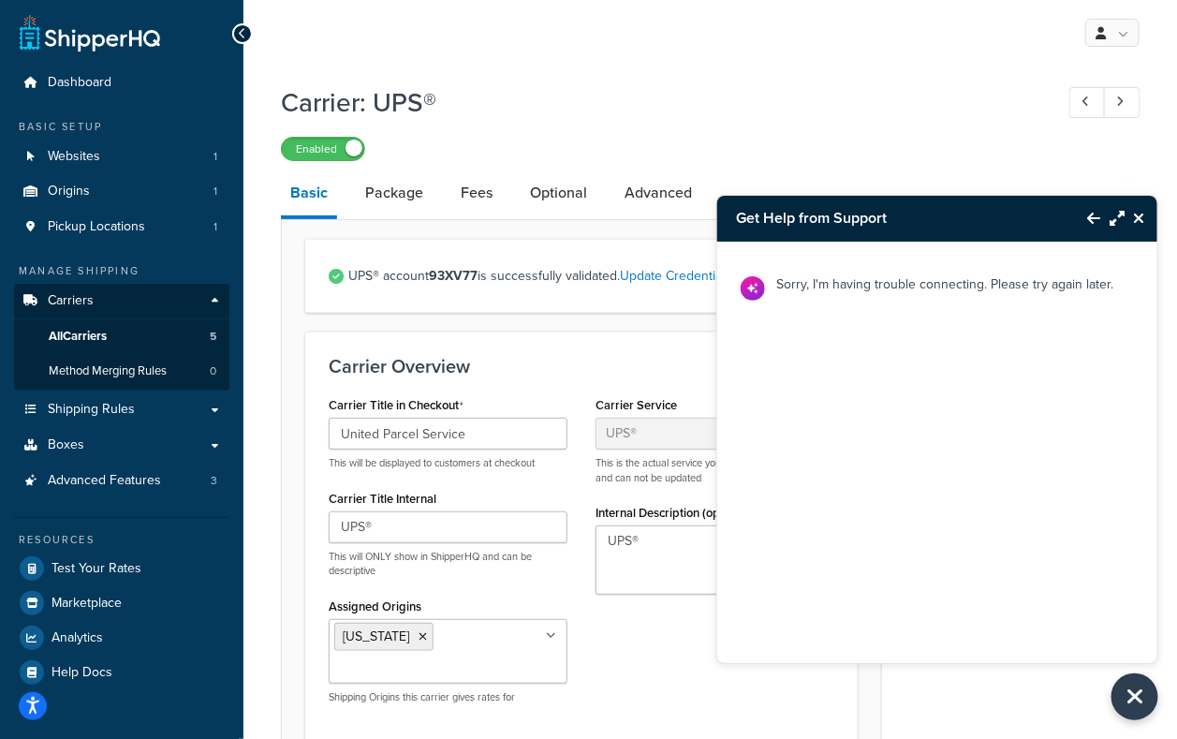
click at [1089, 221] on icon "Back to Resource Center" at bounding box center [1093, 218] width 13 height 15
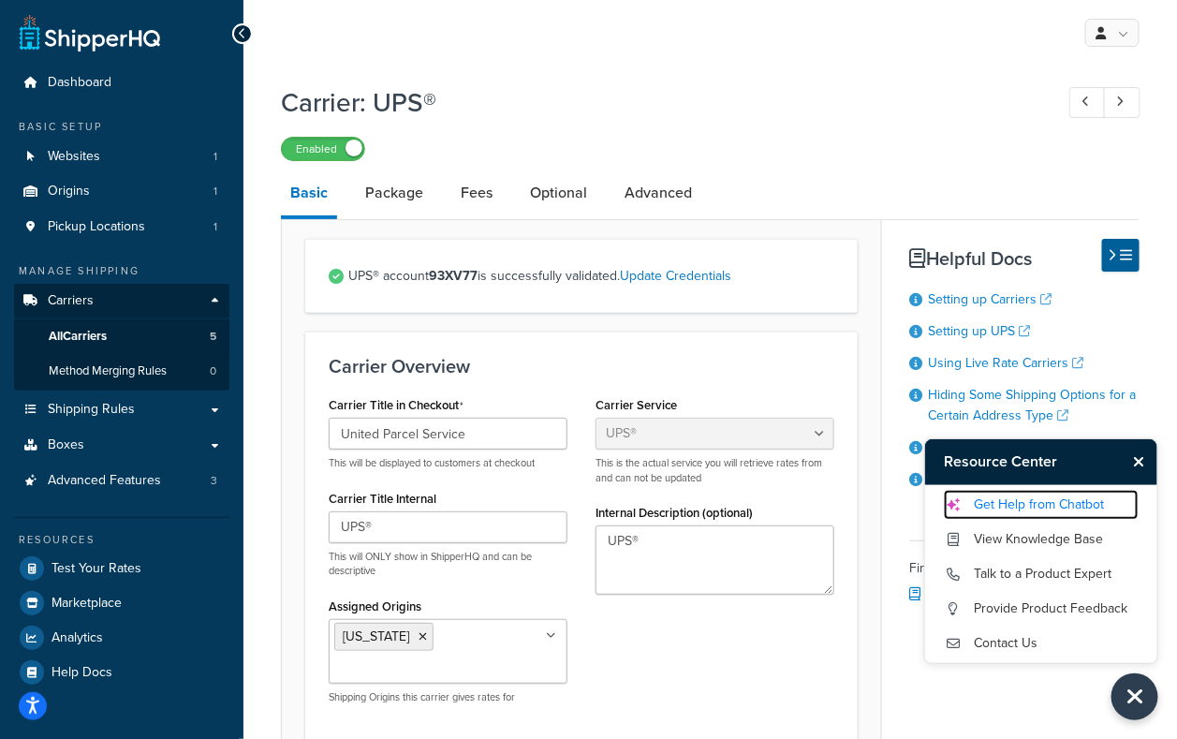
click at [1047, 495] on link "Get Help from Chatbot" at bounding box center [1041, 505] width 195 height 30
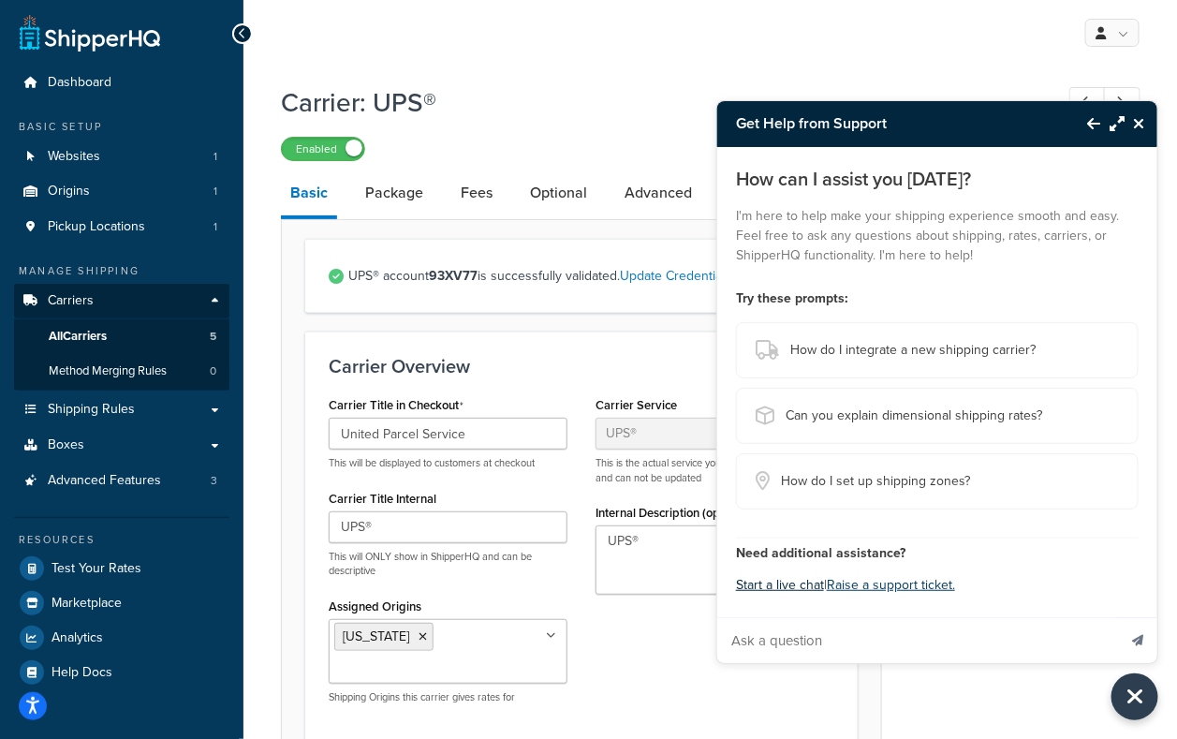
click at [813, 580] on button "Start a live chat" at bounding box center [780, 585] width 88 height 26
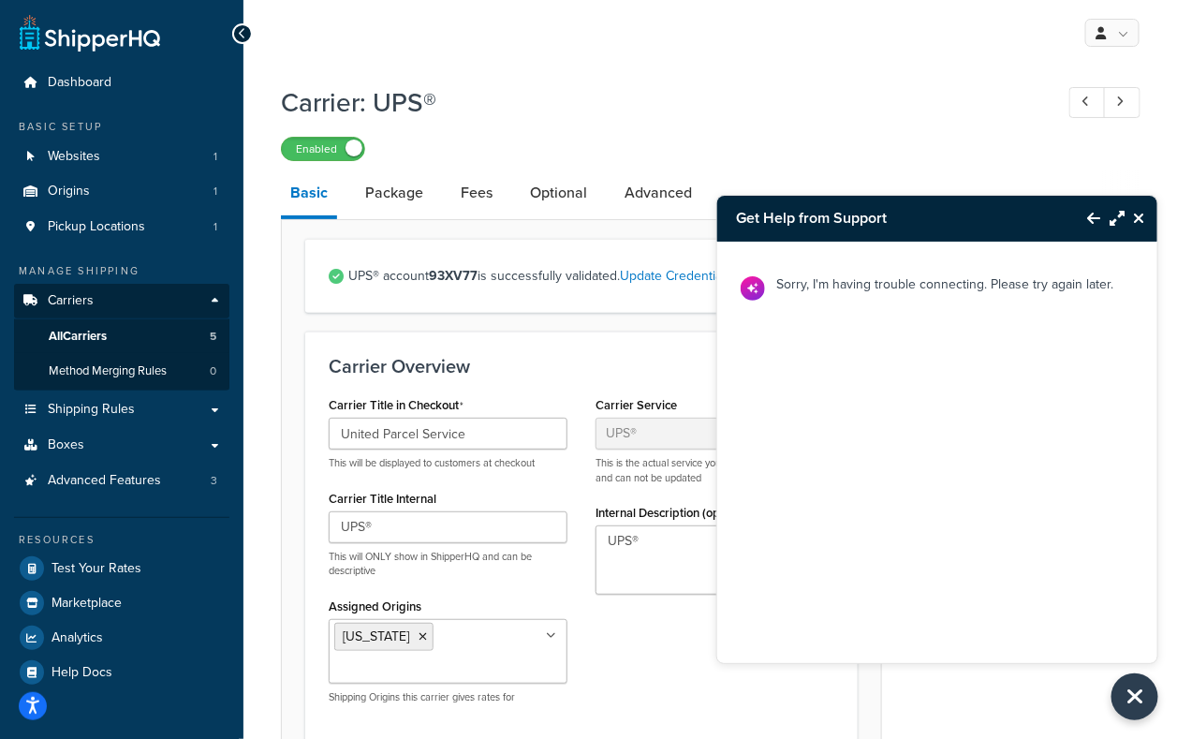
click at [1092, 221] on icon "Back to Resource Center" at bounding box center [1093, 218] width 13 height 15
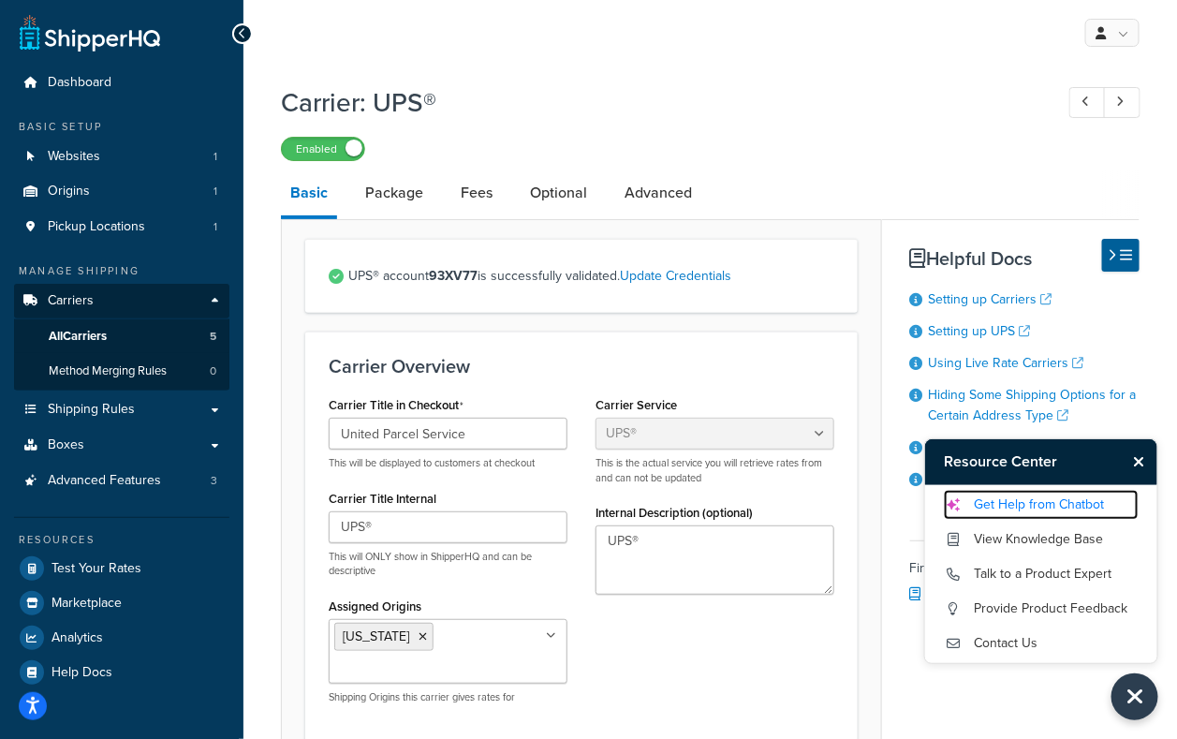
click at [1012, 500] on link "Get Help from Chatbot" at bounding box center [1041, 505] width 195 height 30
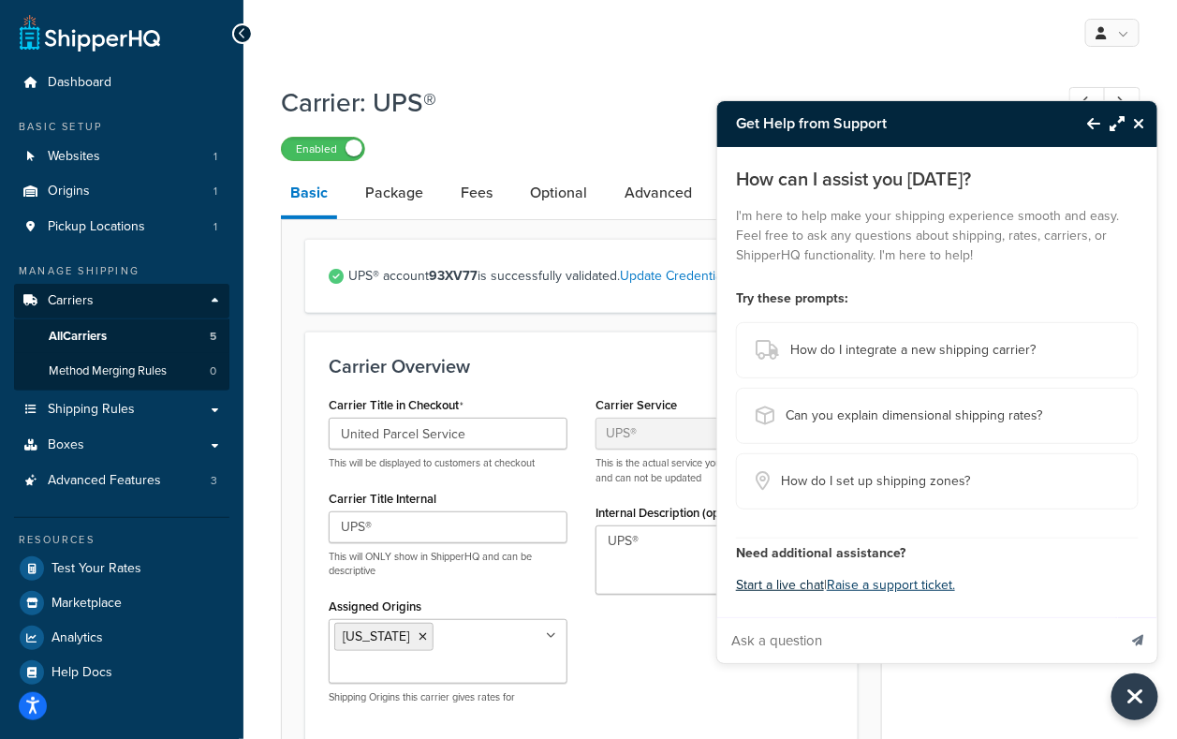
click at [816, 587] on button "Start a live chat" at bounding box center [780, 585] width 88 height 26
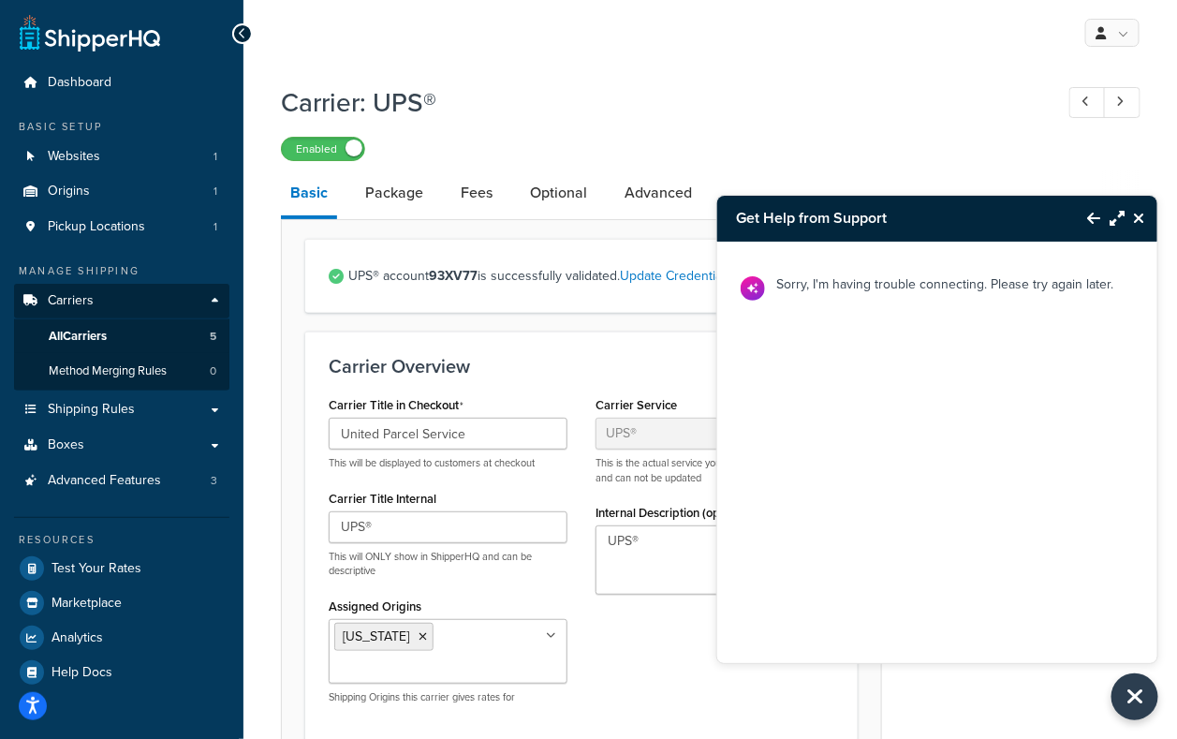
click at [1094, 216] on icon "Back to Resource Center" at bounding box center [1093, 218] width 13 height 15
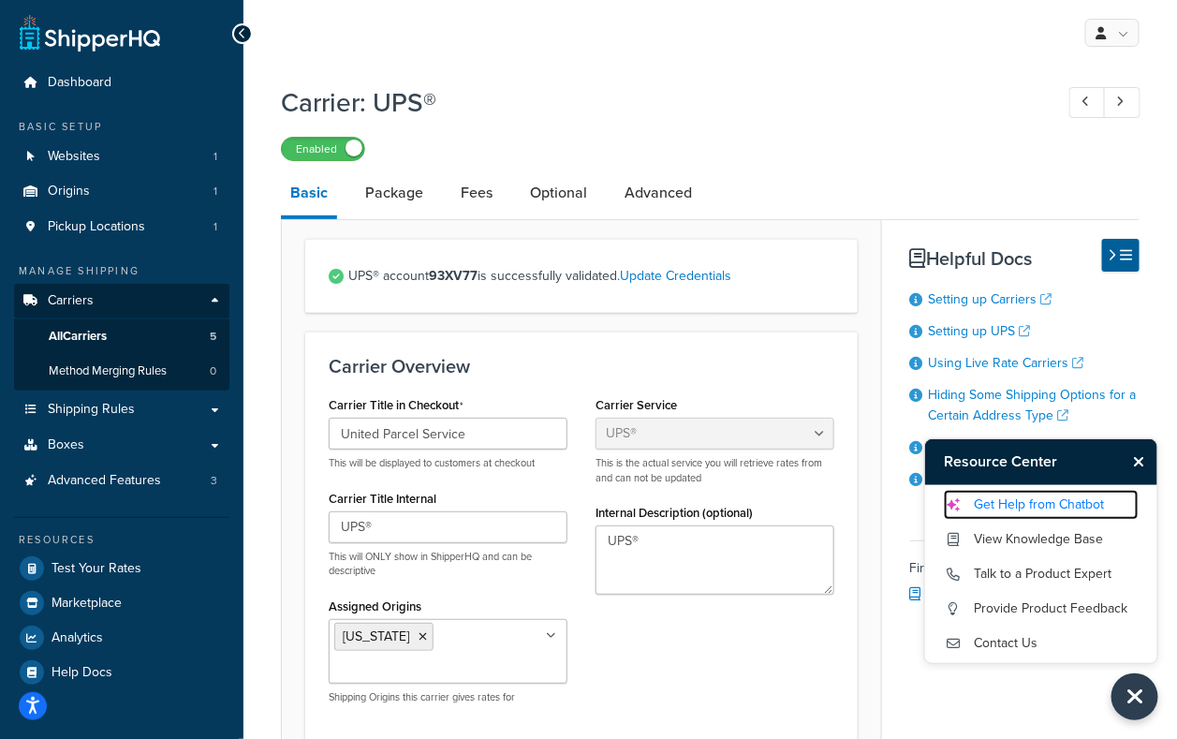
click at [1079, 497] on link "Get Help from Chatbot" at bounding box center [1041, 505] width 195 height 30
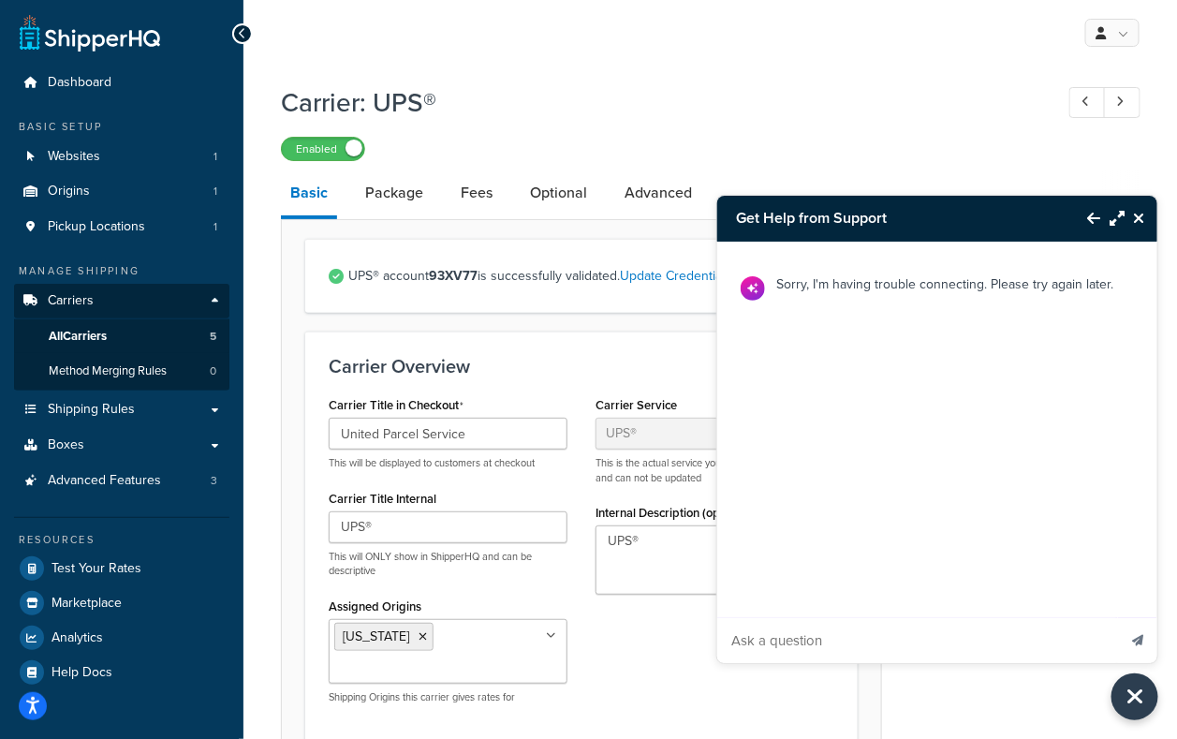
click at [1094, 216] on icon "Back to Resource Center" at bounding box center [1093, 218] width 13 height 15
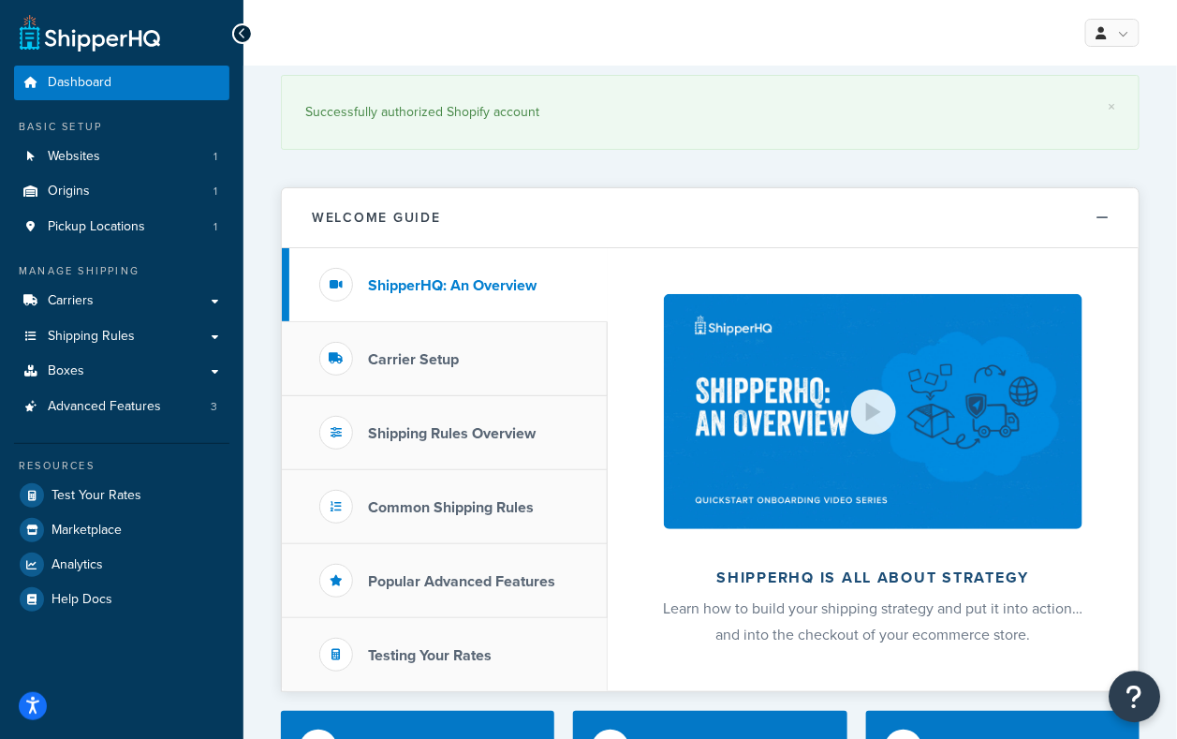
click at [1130, 697] on icon "Open Resource Center" at bounding box center [1135, 696] width 18 height 26
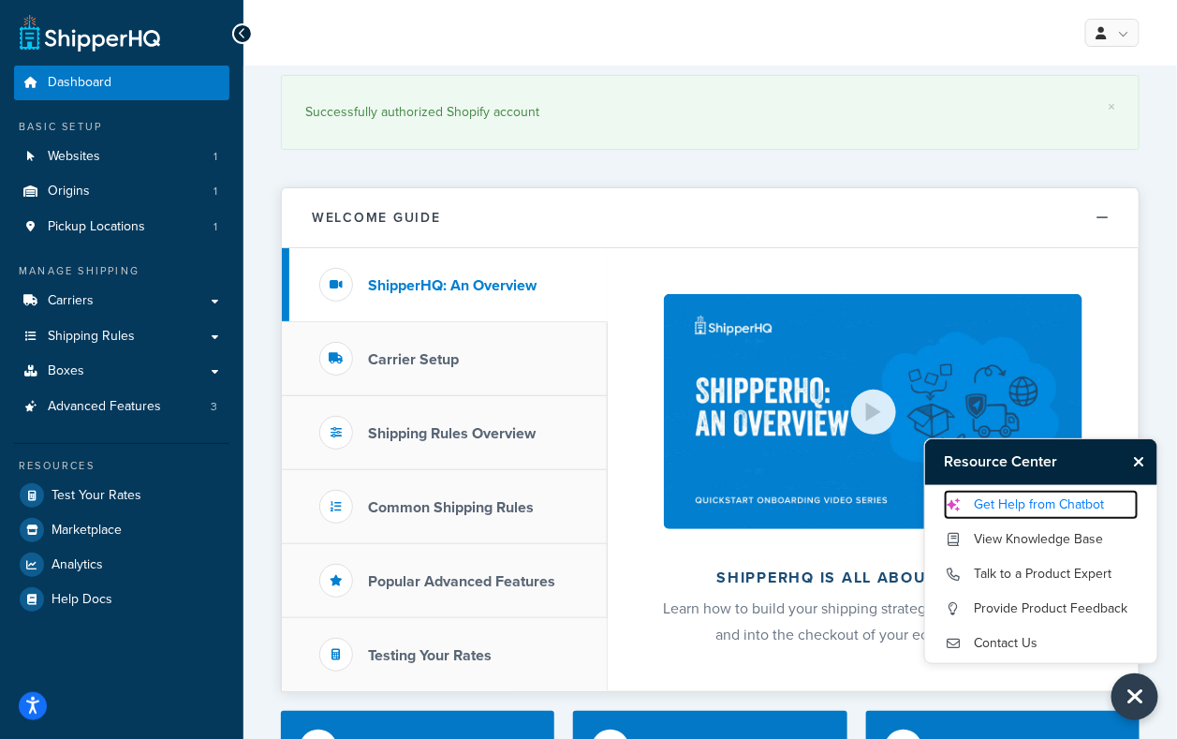
click at [1090, 511] on link "Get Help from Chatbot" at bounding box center [1041, 505] width 195 height 30
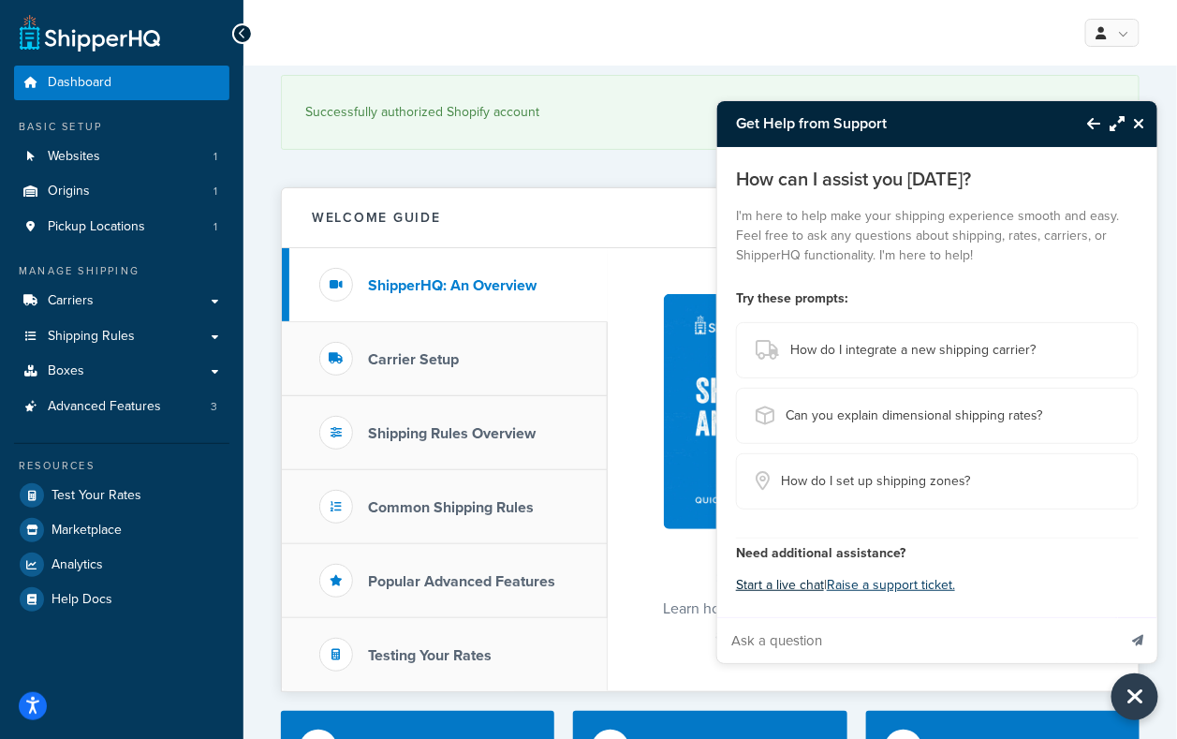
click at [800, 595] on button "Start a live chat" at bounding box center [780, 585] width 88 height 26
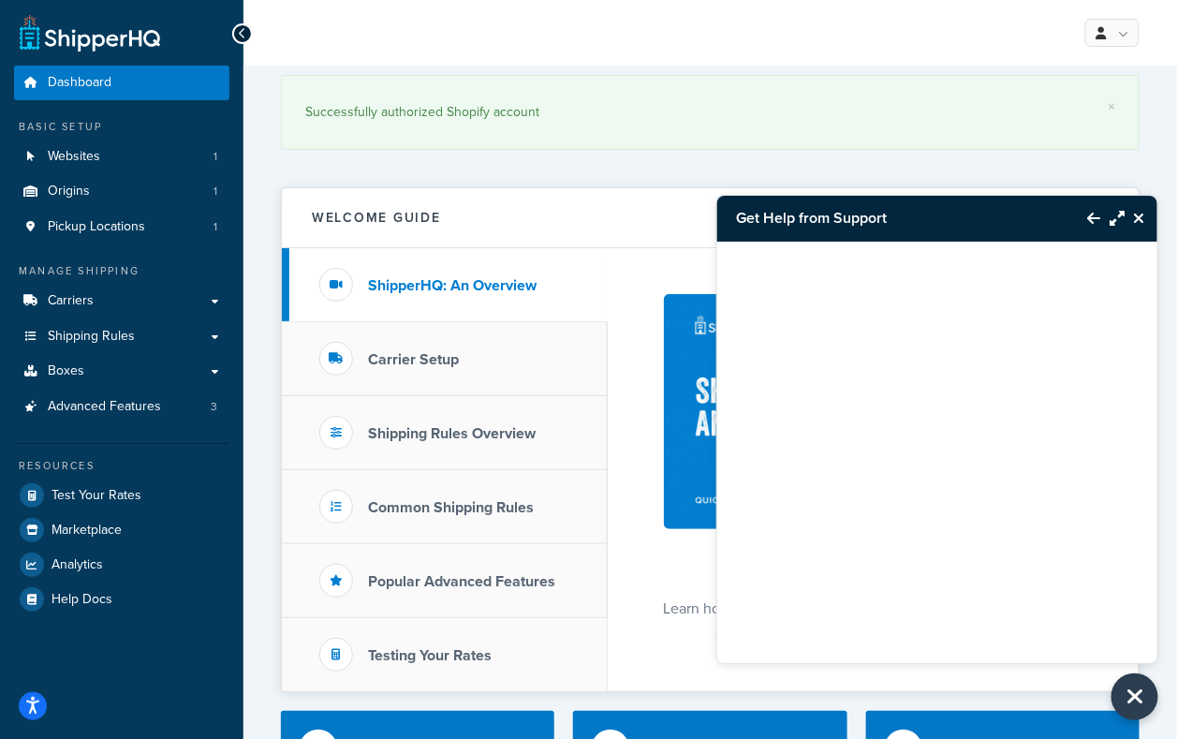
click at [1086, 222] on button "Back to Resource Center" at bounding box center [1084, 218] width 32 height 43
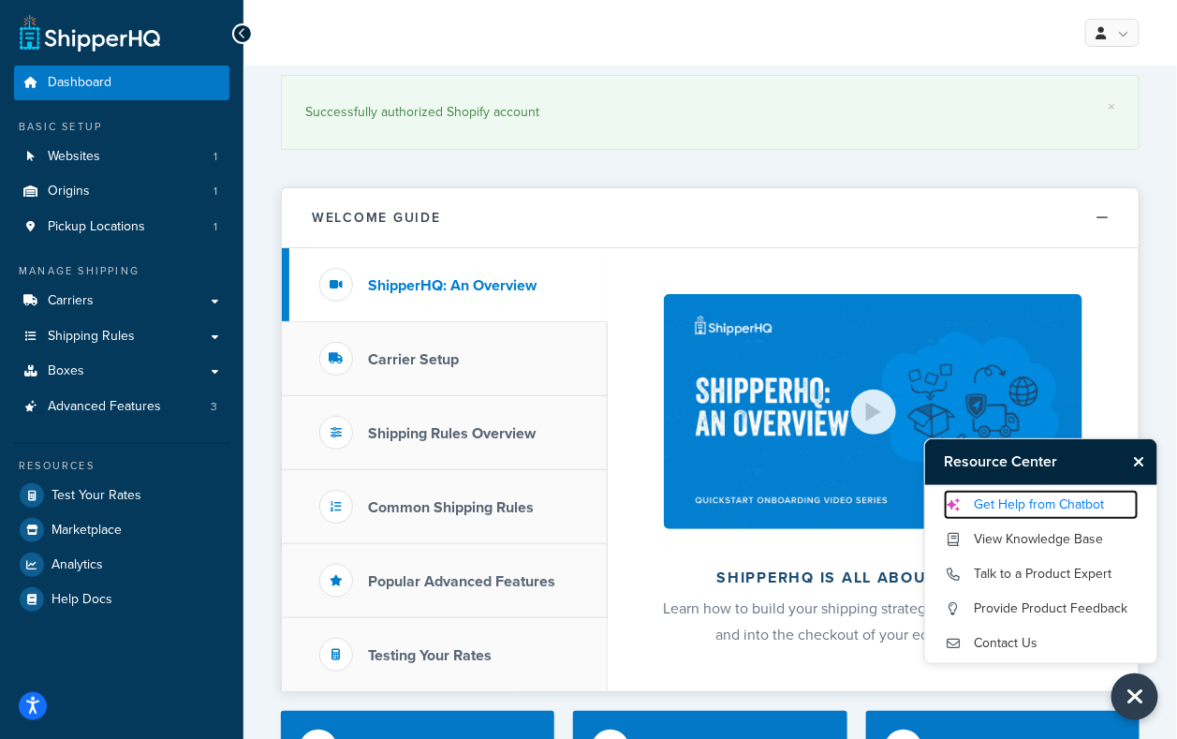
click at [1032, 507] on link "Get Help from Chatbot" at bounding box center [1041, 505] width 195 height 30
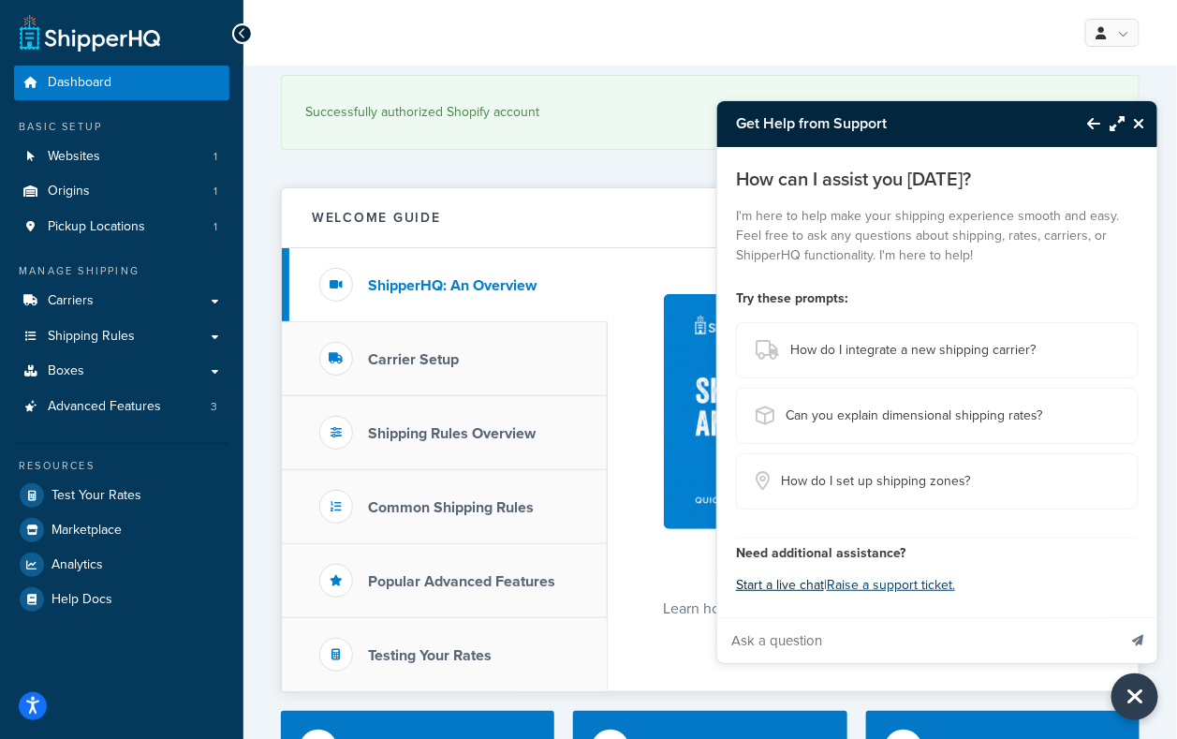
click at [784, 581] on button "Start a live chat" at bounding box center [780, 585] width 88 height 26
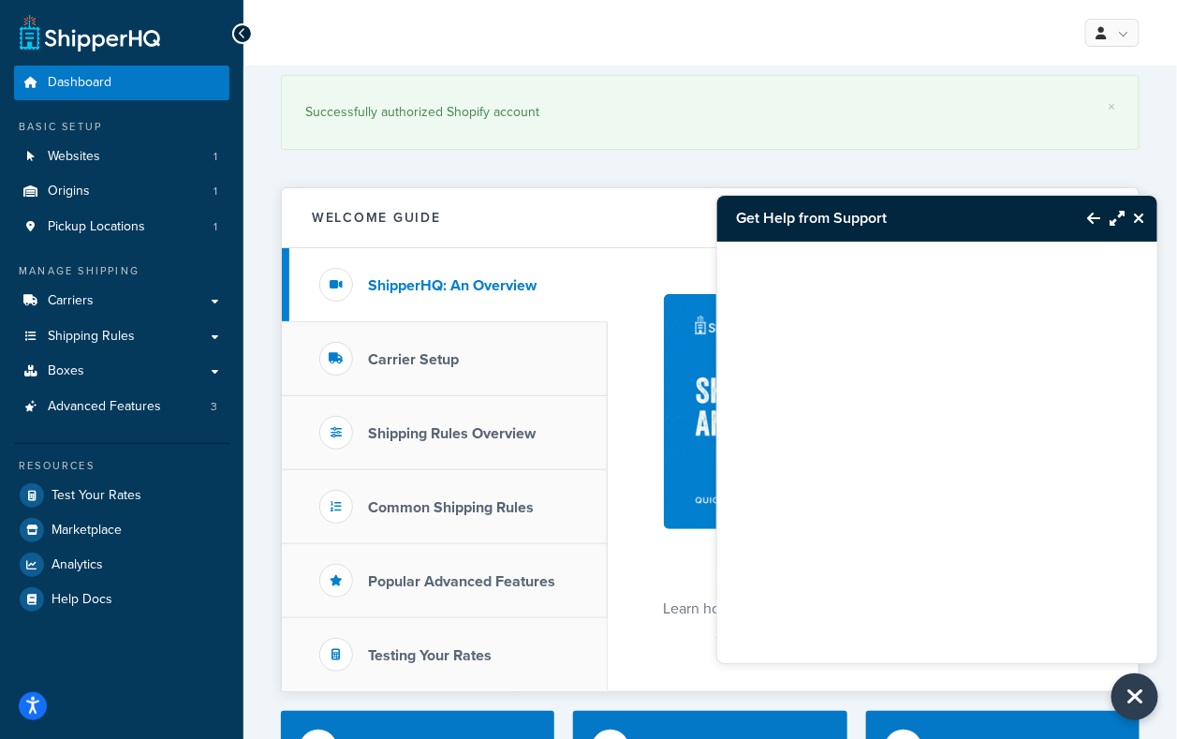
click at [1097, 210] on button "Back to Resource Center" at bounding box center [1084, 218] width 32 height 43
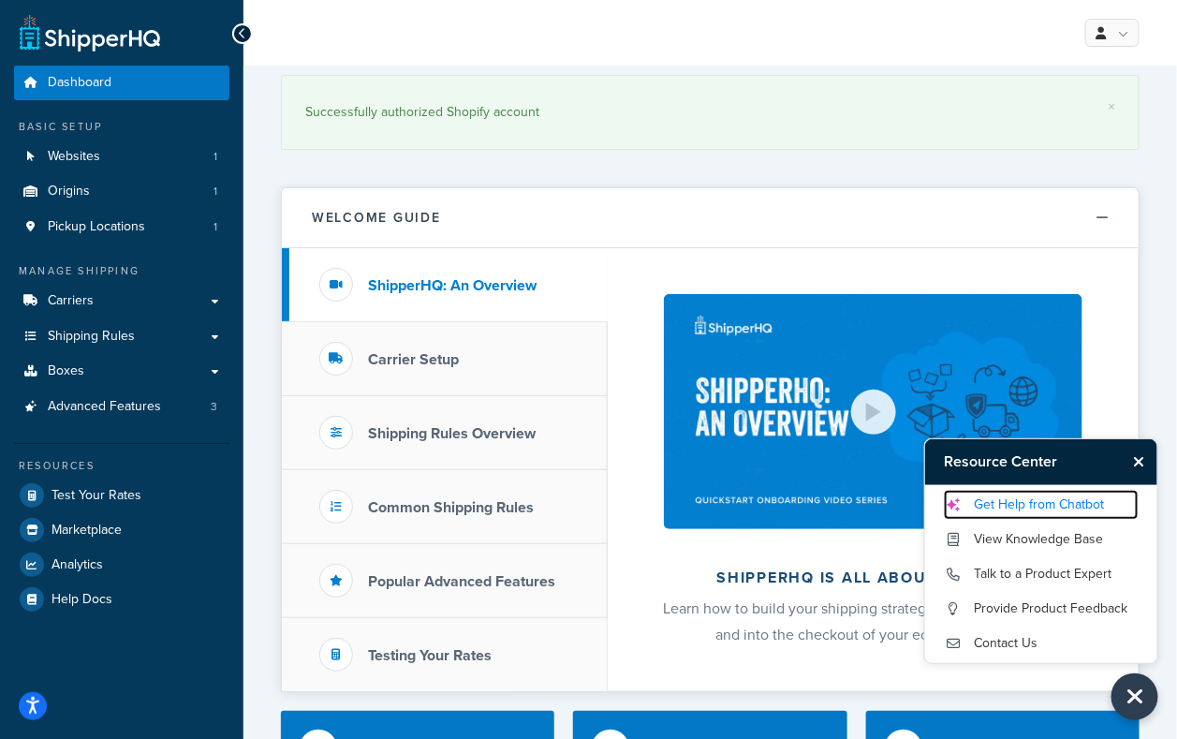
click at [1068, 501] on link "Get Help from Chatbot" at bounding box center [1041, 505] width 195 height 30
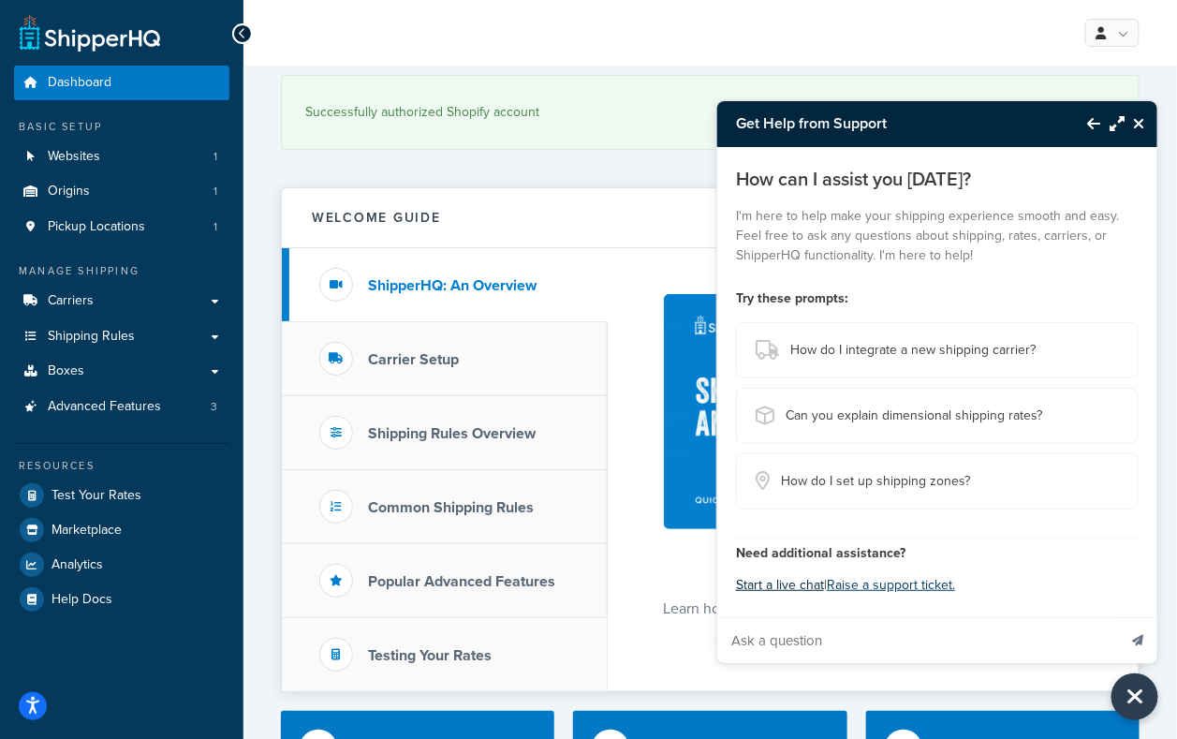
click at [796, 585] on button "Start a live chat" at bounding box center [780, 585] width 88 height 26
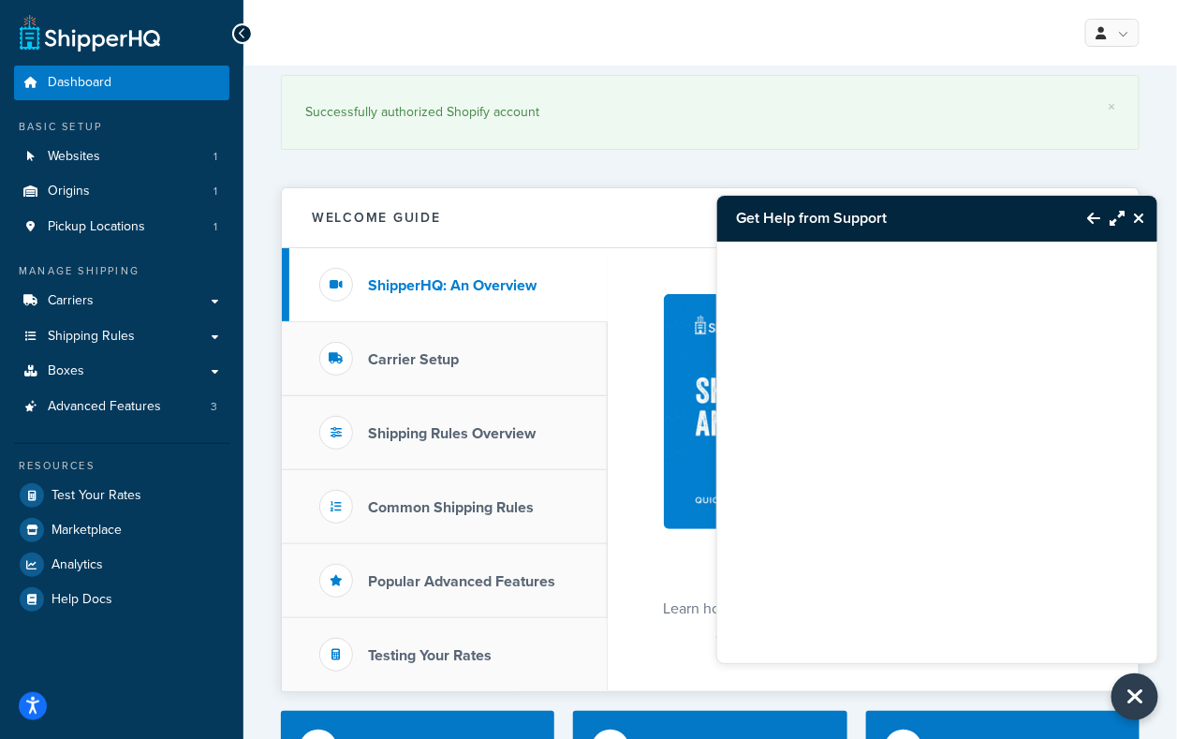
click at [1081, 227] on button "Back to Resource Center" at bounding box center [1084, 218] width 32 height 43
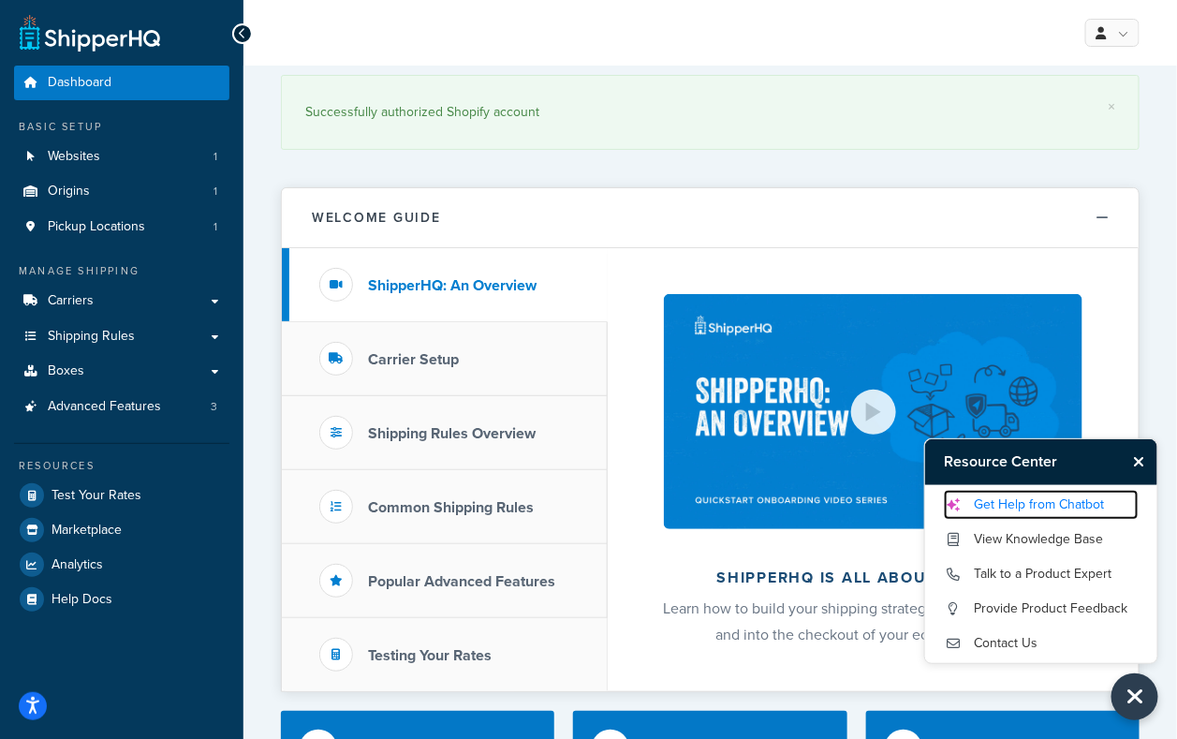
click at [1040, 503] on link "Get Help from Chatbot" at bounding box center [1041, 505] width 195 height 30
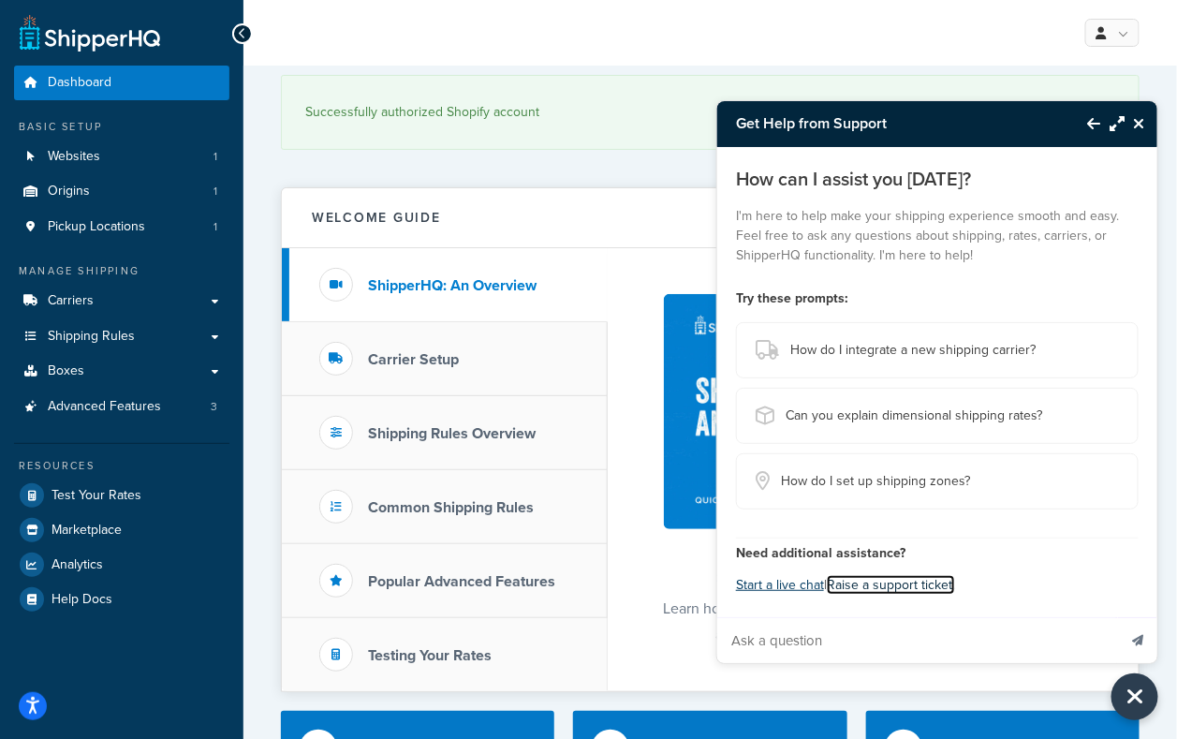
click at [890, 585] on link "Raise a support ticket." at bounding box center [891, 585] width 128 height 20
drag, startPoint x: 789, startPoint y: 588, endPoint x: 791, endPoint y: 607, distance: 18.8
drag, startPoint x: 791, startPoint y: 607, endPoint x: 780, endPoint y: 588, distance: 21.8
drag, startPoint x: 780, startPoint y: 588, endPoint x: 769, endPoint y: 584, distance: 11.8
drag, startPoint x: 769, startPoint y: 584, endPoint x: 782, endPoint y: 588, distance: 13.6
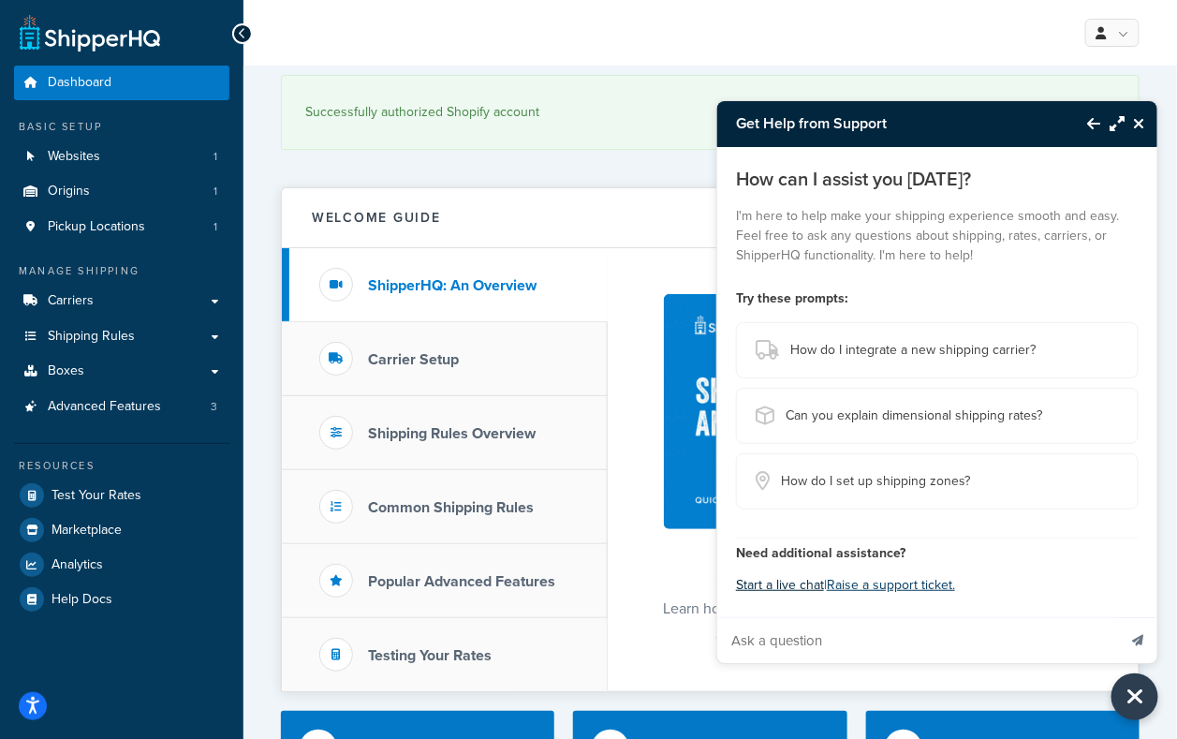
click at [782, 588] on button "Start a live chat" at bounding box center [780, 585] width 88 height 26
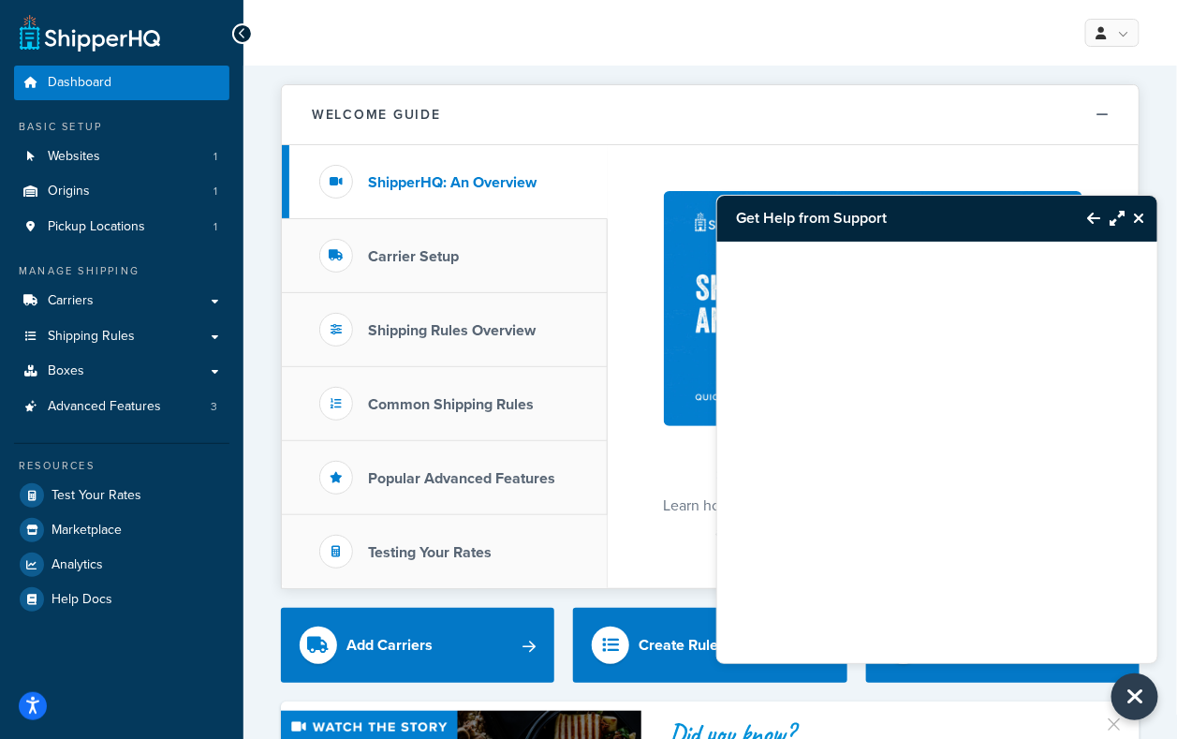
click at [1146, 222] on button "Close Resource Center" at bounding box center [1140, 218] width 33 height 22
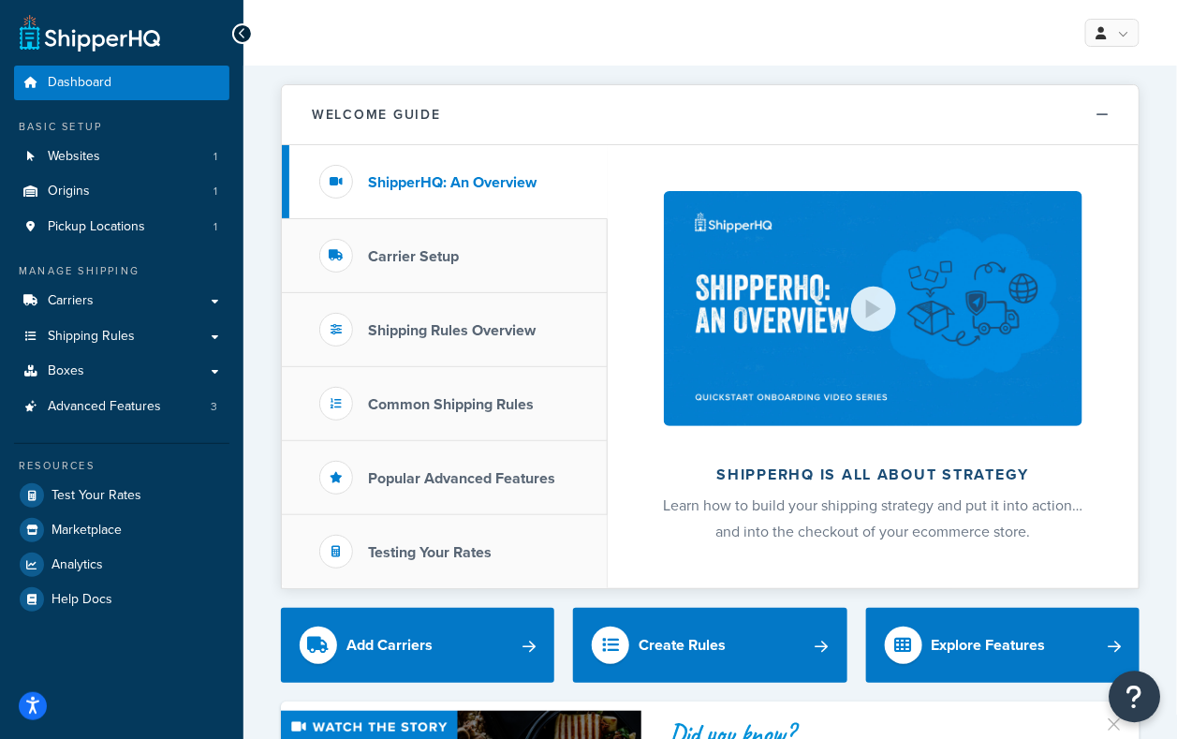
click at [1148, 708] on button "Open Resource Center" at bounding box center [1134, 696] width 51 height 51
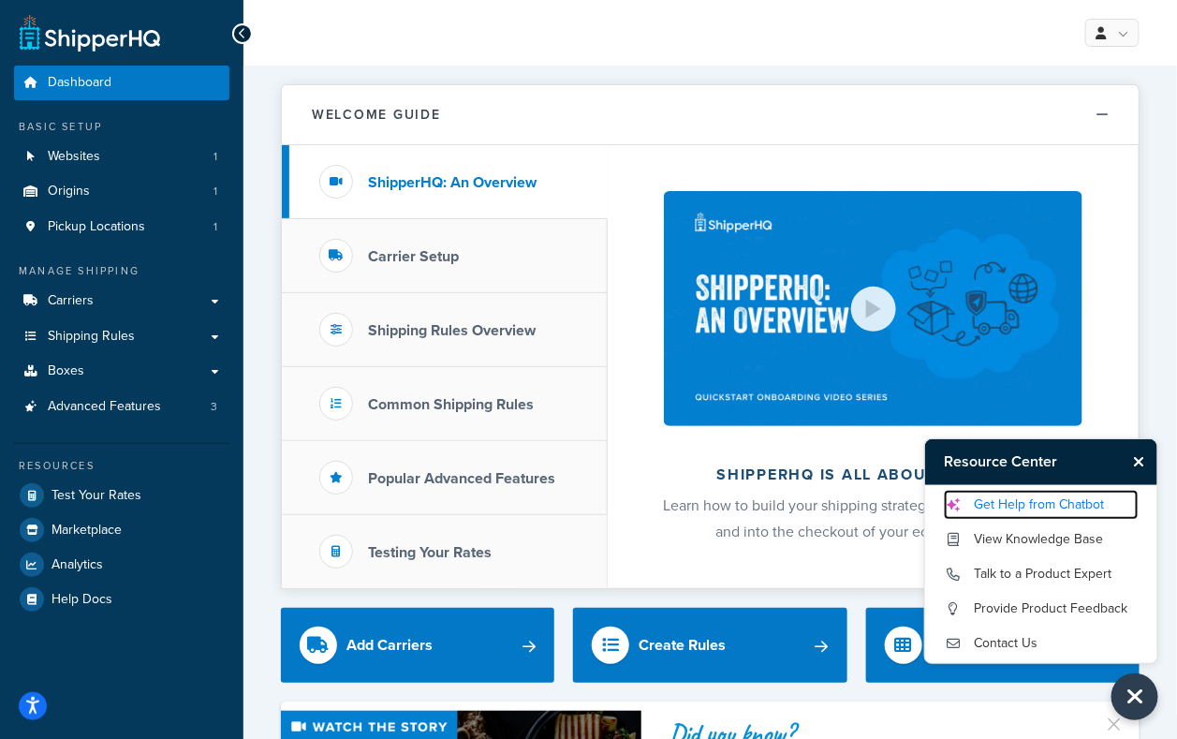
click at [1036, 505] on link "Get Help from Chatbot" at bounding box center [1041, 505] width 195 height 30
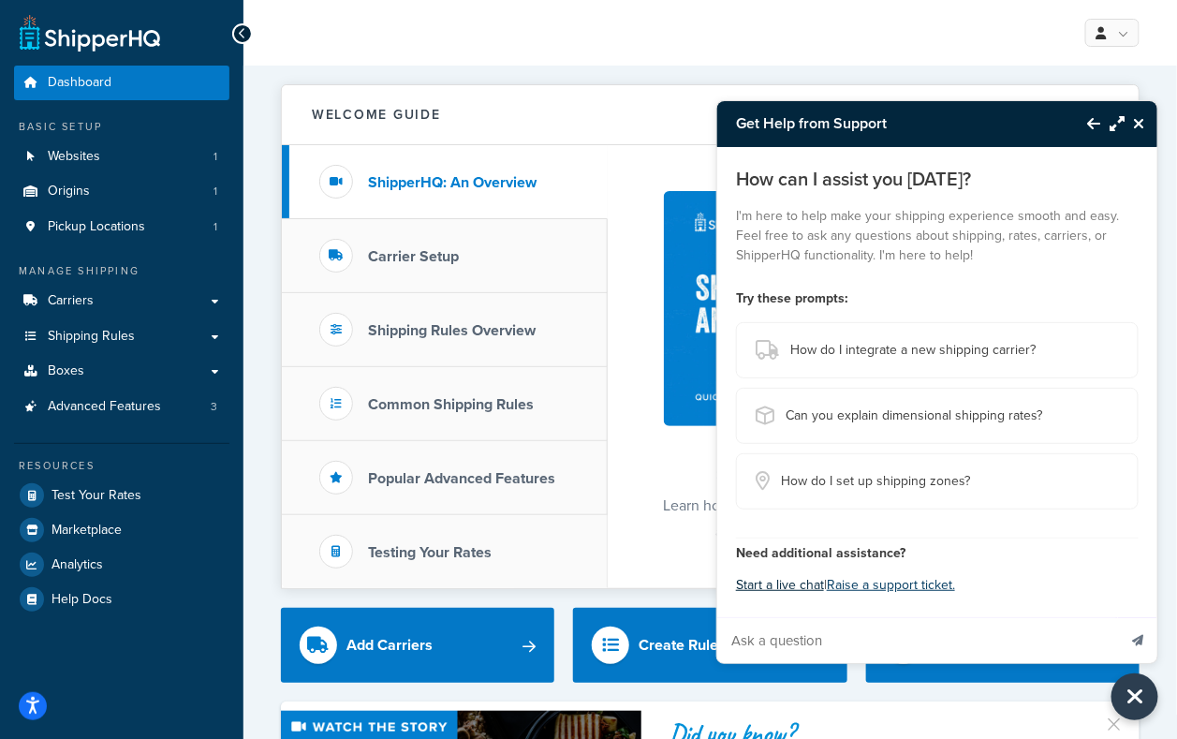
click at [770, 586] on button "Start a live chat" at bounding box center [780, 585] width 88 height 26
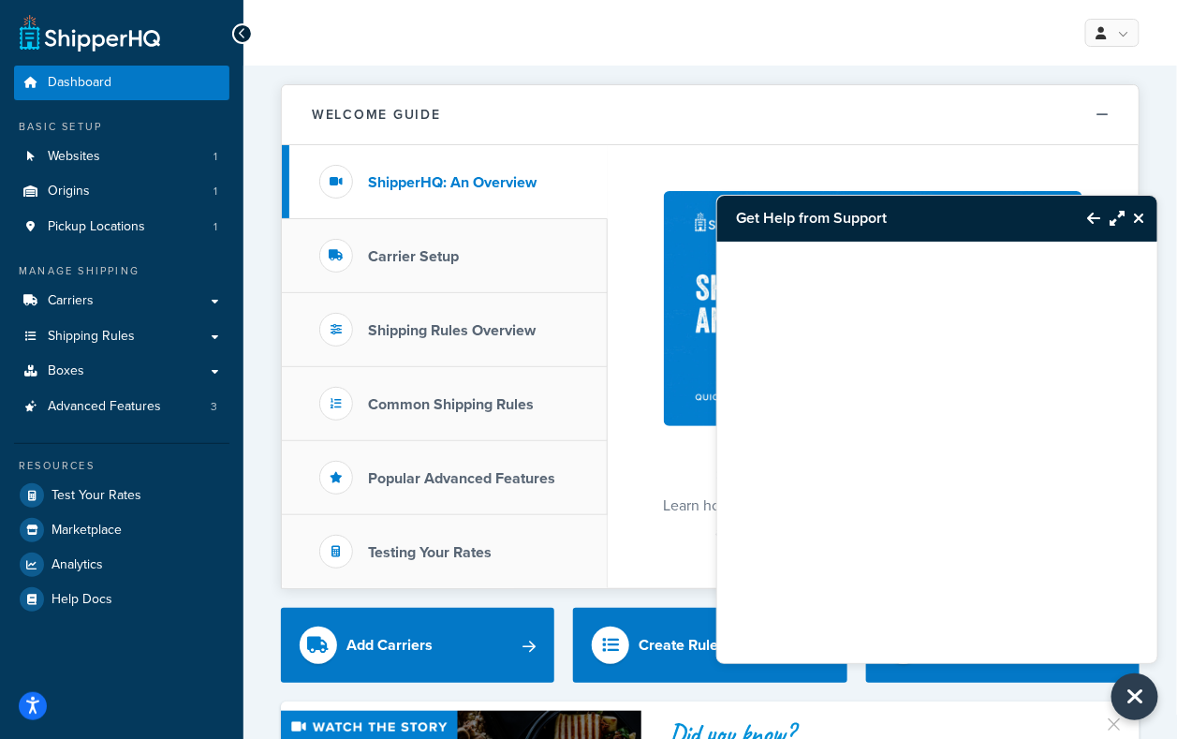
click at [1146, 225] on button "Close Resource Center" at bounding box center [1140, 218] width 33 height 22
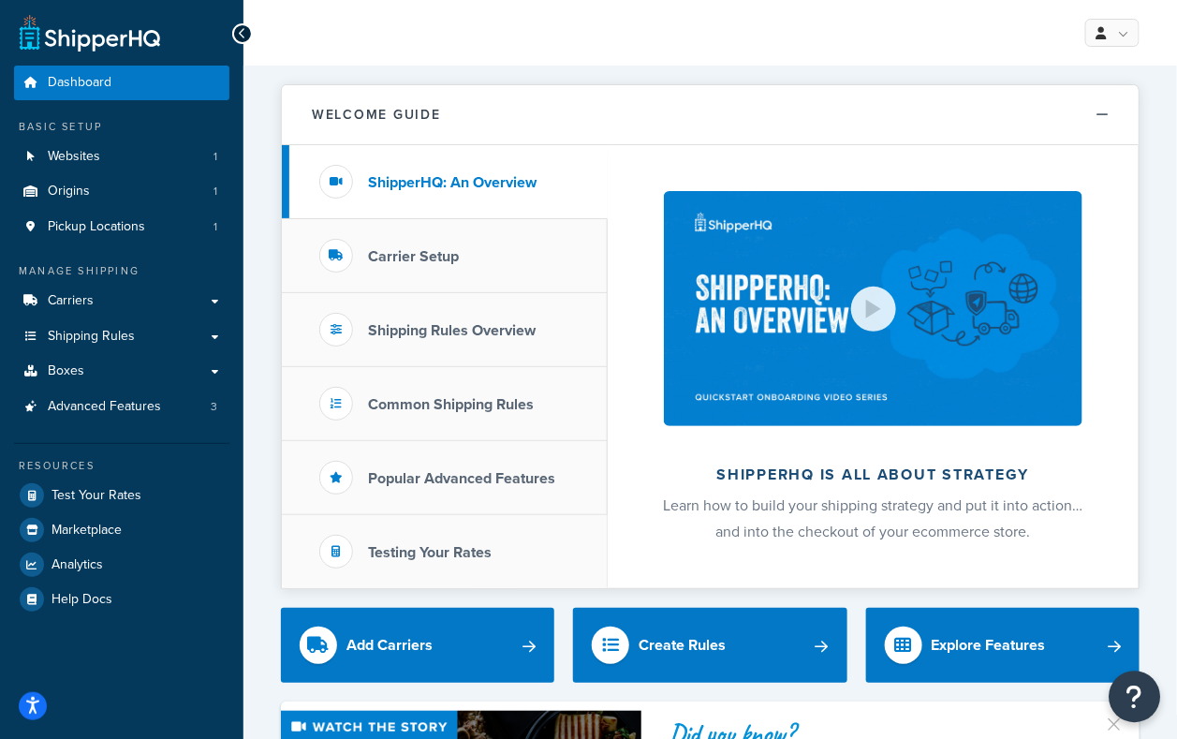
click at [1134, 707] on icon "Open Resource Center" at bounding box center [1135, 696] width 18 height 26
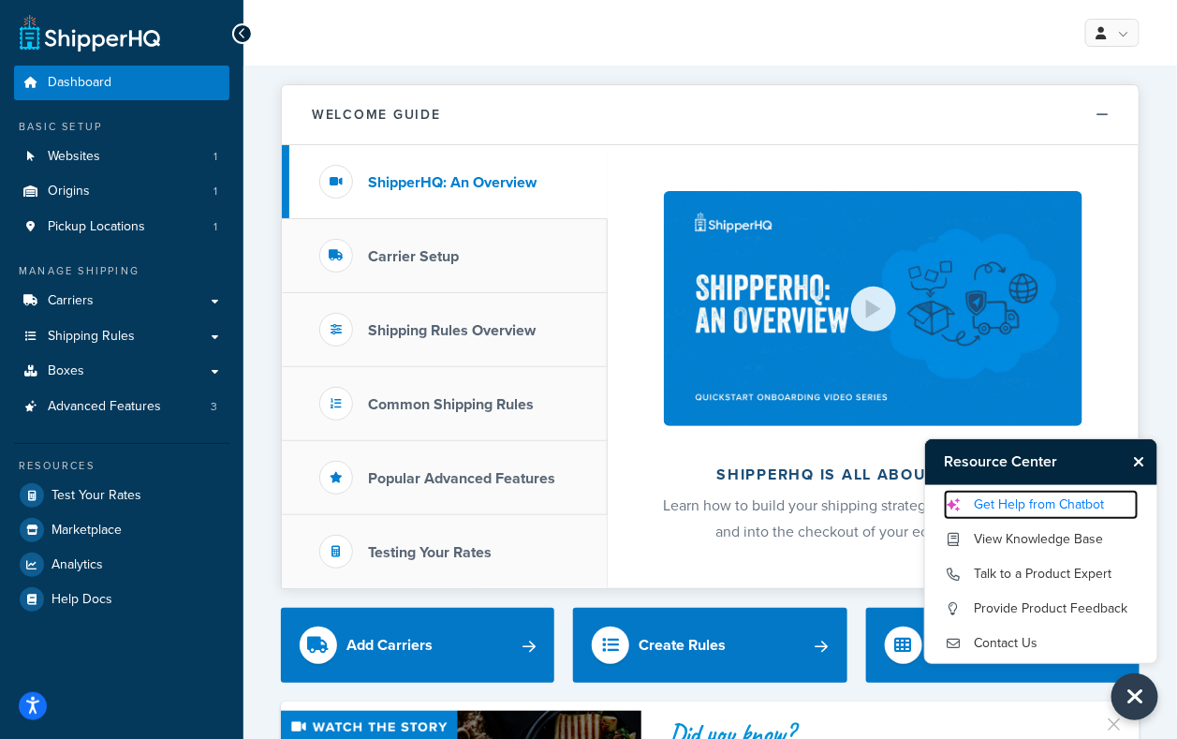
click at [991, 509] on link "Get Help from Chatbot" at bounding box center [1041, 505] width 195 height 30
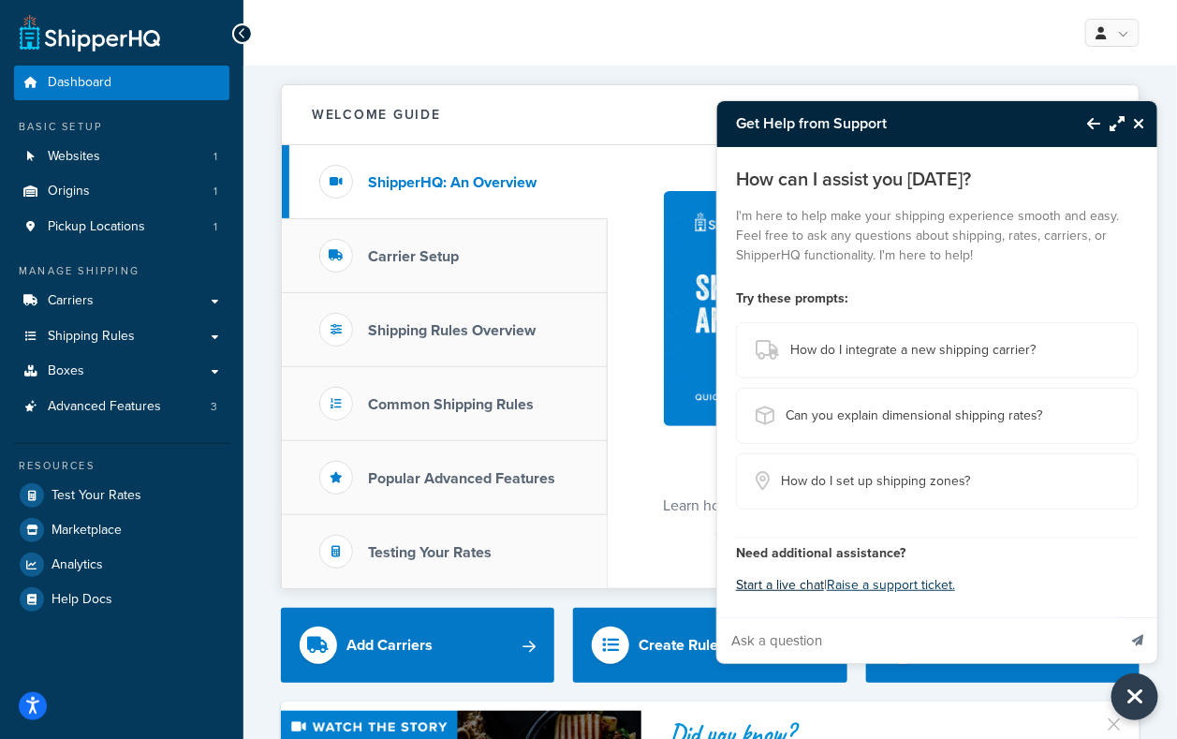
click at [799, 587] on button "Start a live chat" at bounding box center [780, 585] width 88 height 26
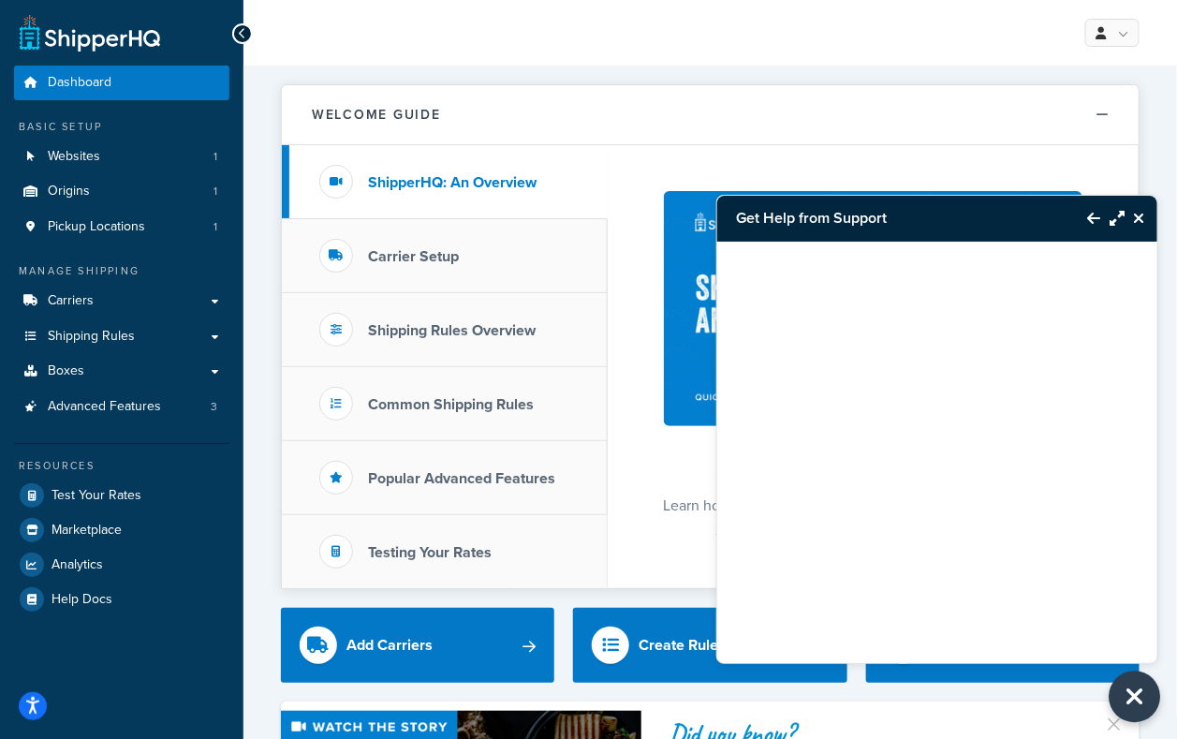
click at [1146, 691] on button "Close Resource Center" at bounding box center [1134, 696] width 51 height 51
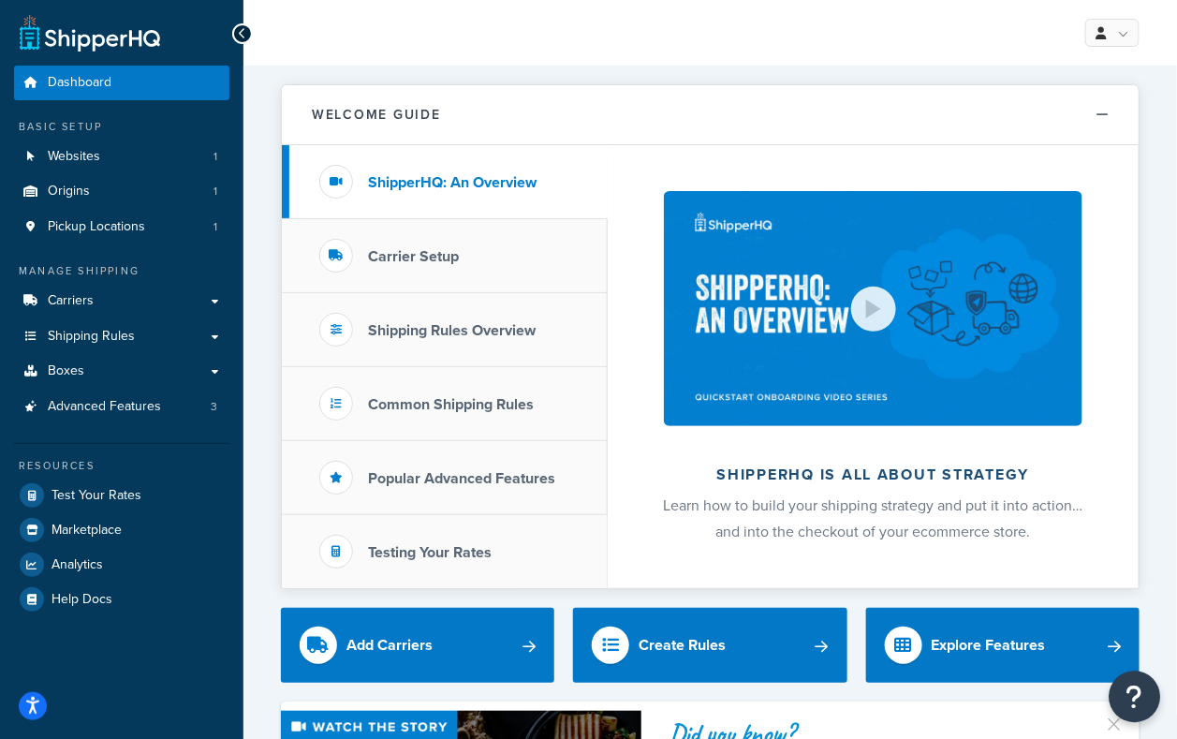
click at [1129, 697] on icon "Open Resource Center" at bounding box center [1135, 696] width 18 height 26
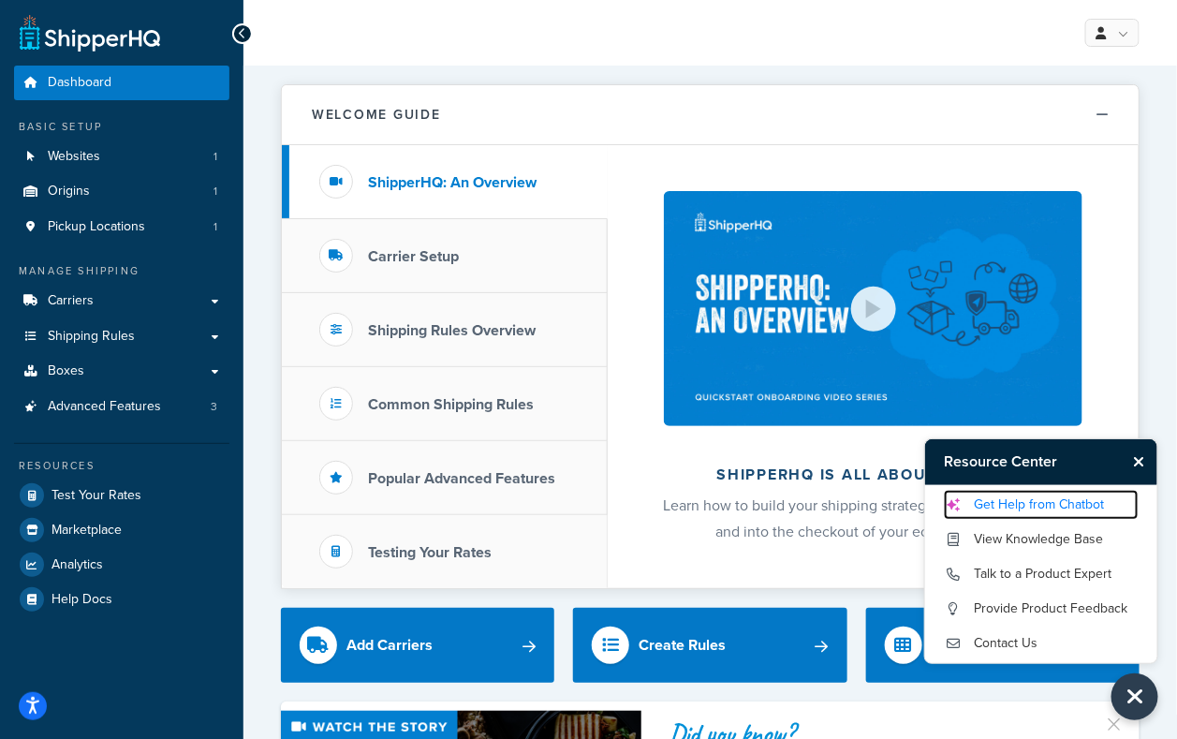
click at [1030, 499] on link "Get Help from Chatbot" at bounding box center [1041, 505] width 195 height 30
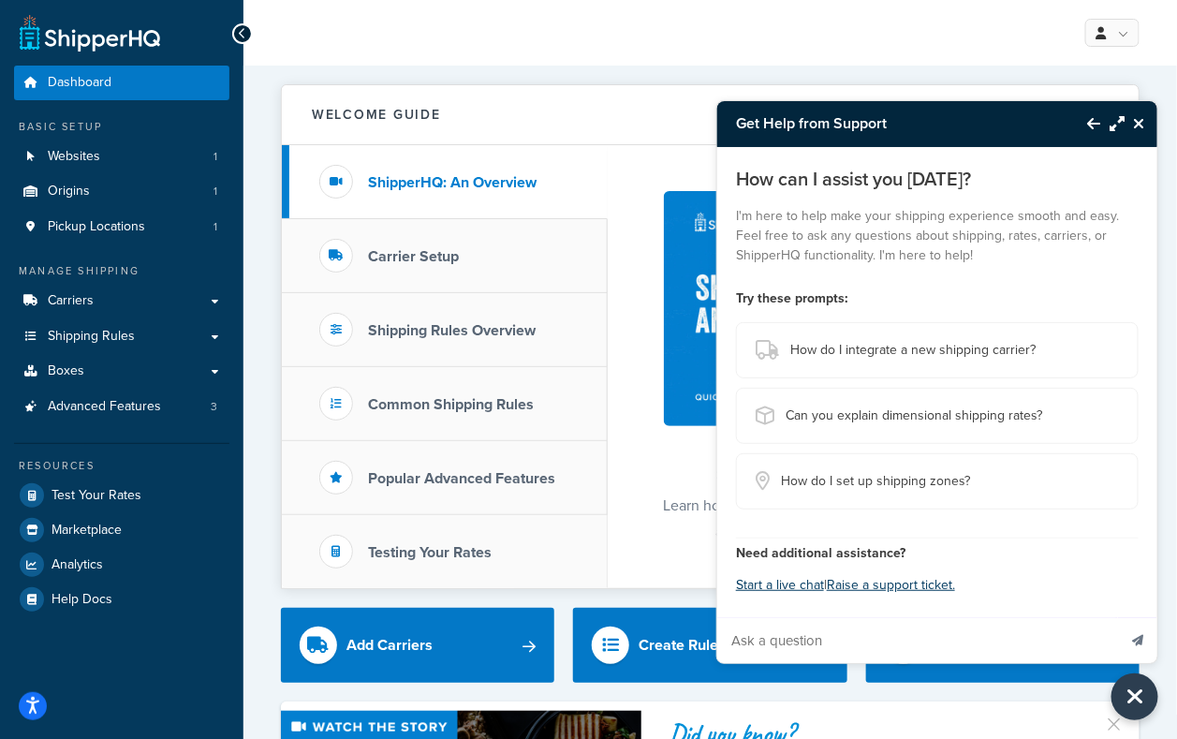
click at [883, 628] on input "Ask a question" at bounding box center [916, 640] width 399 height 45
type input "need an agent"
click at [1118, 617] on button "Send message" at bounding box center [1137, 640] width 39 height 46
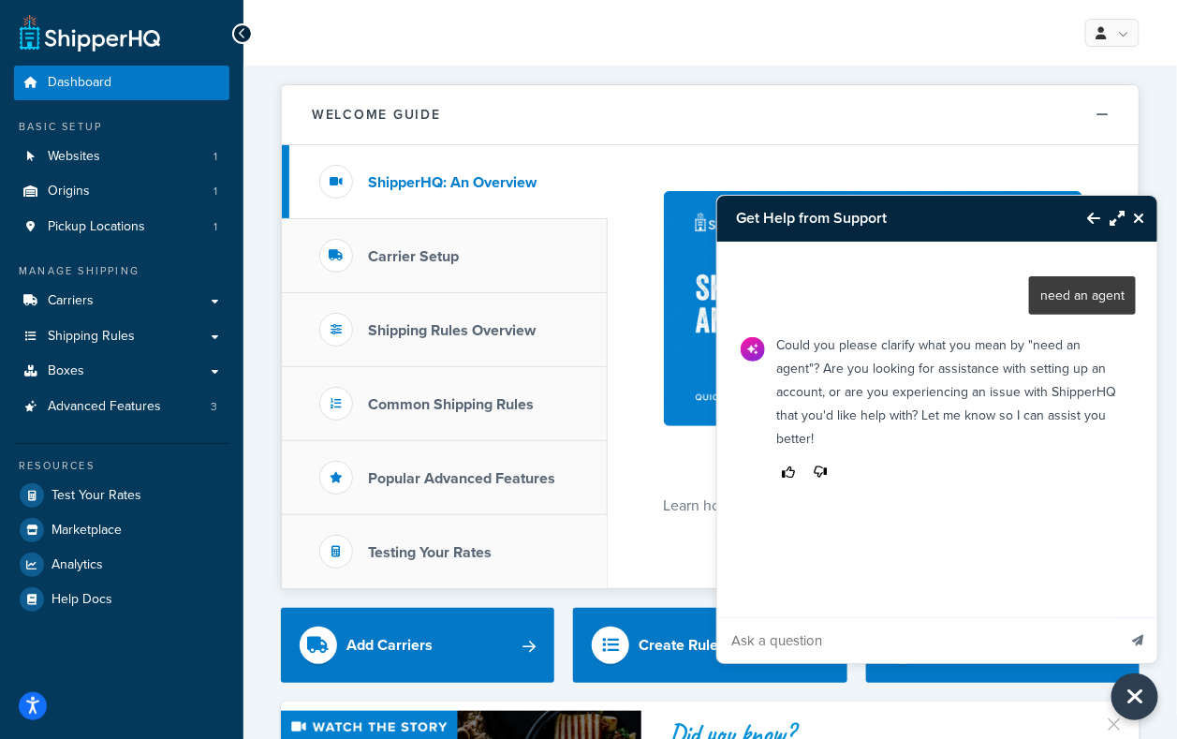
click at [825, 630] on input "Ask a question" at bounding box center [916, 640] width 399 height 45
type input "need an agent live chat"
click at [1118, 617] on button "Send message" at bounding box center [1137, 640] width 39 height 46
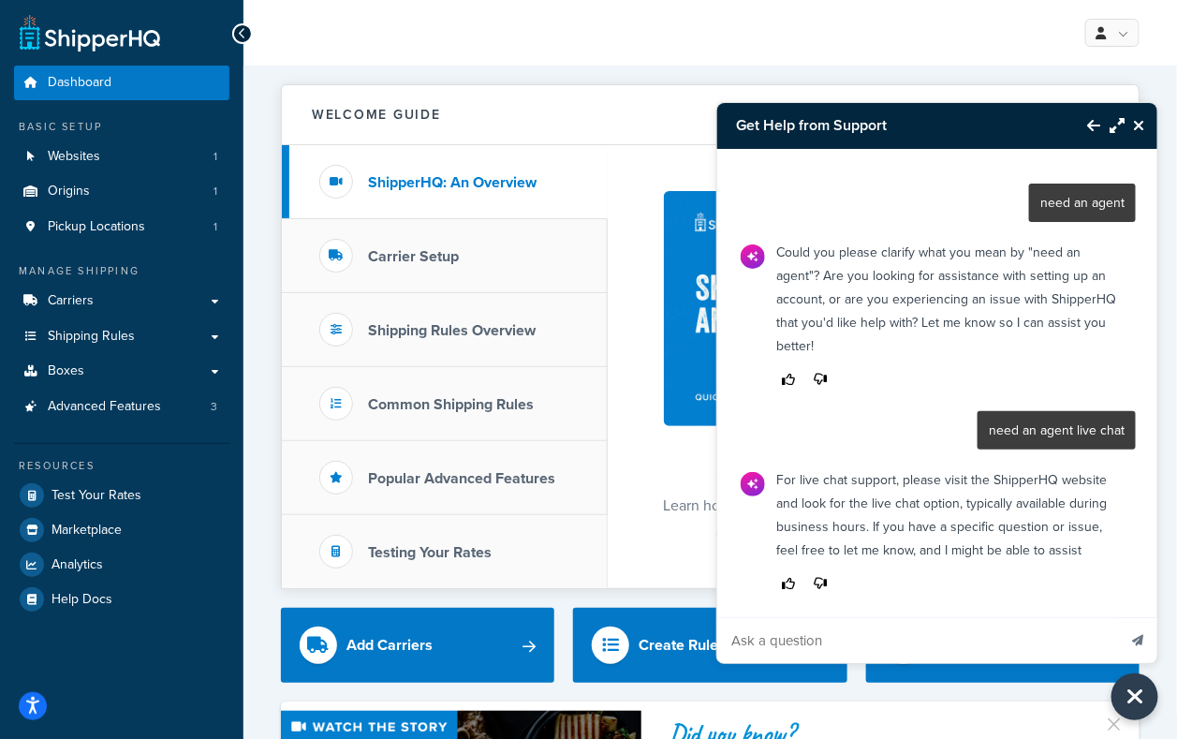
click at [908, 642] on input "Ask a question" at bounding box center [916, 640] width 399 height 45
type input "im on on the website"
click at [1118, 617] on button "Send message" at bounding box center [1137, 640] width 39 height 46
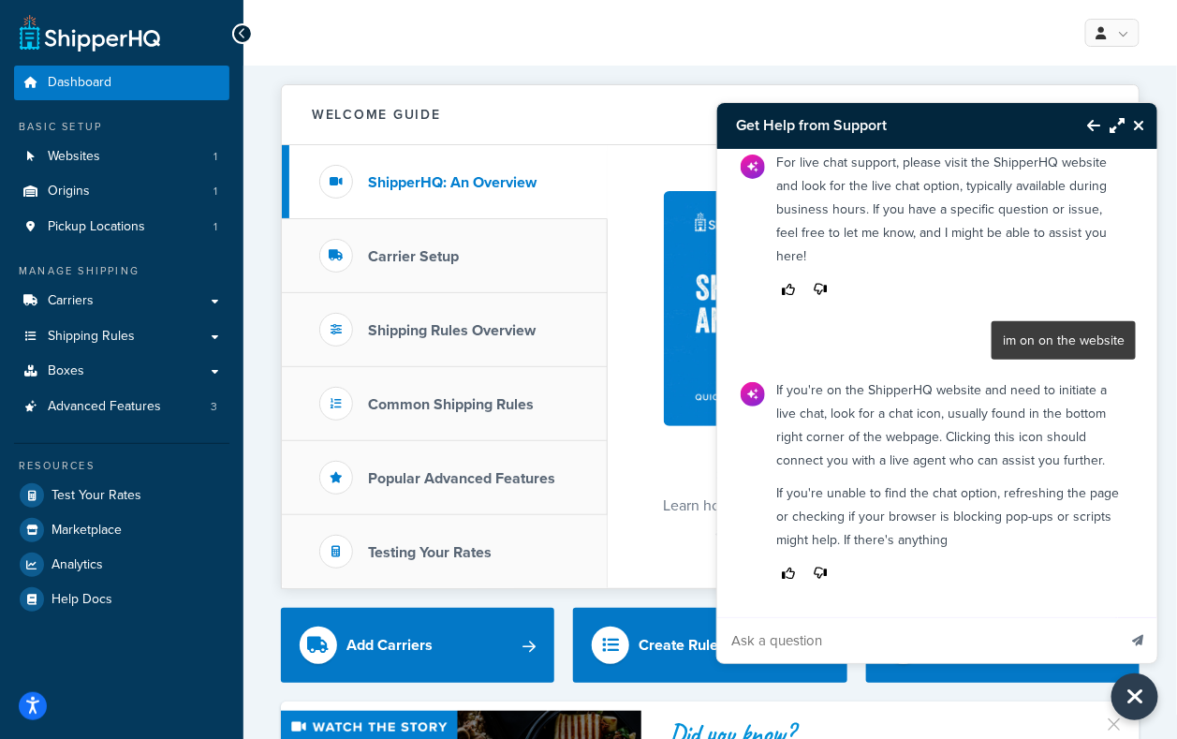
scroll to position [341, 0]
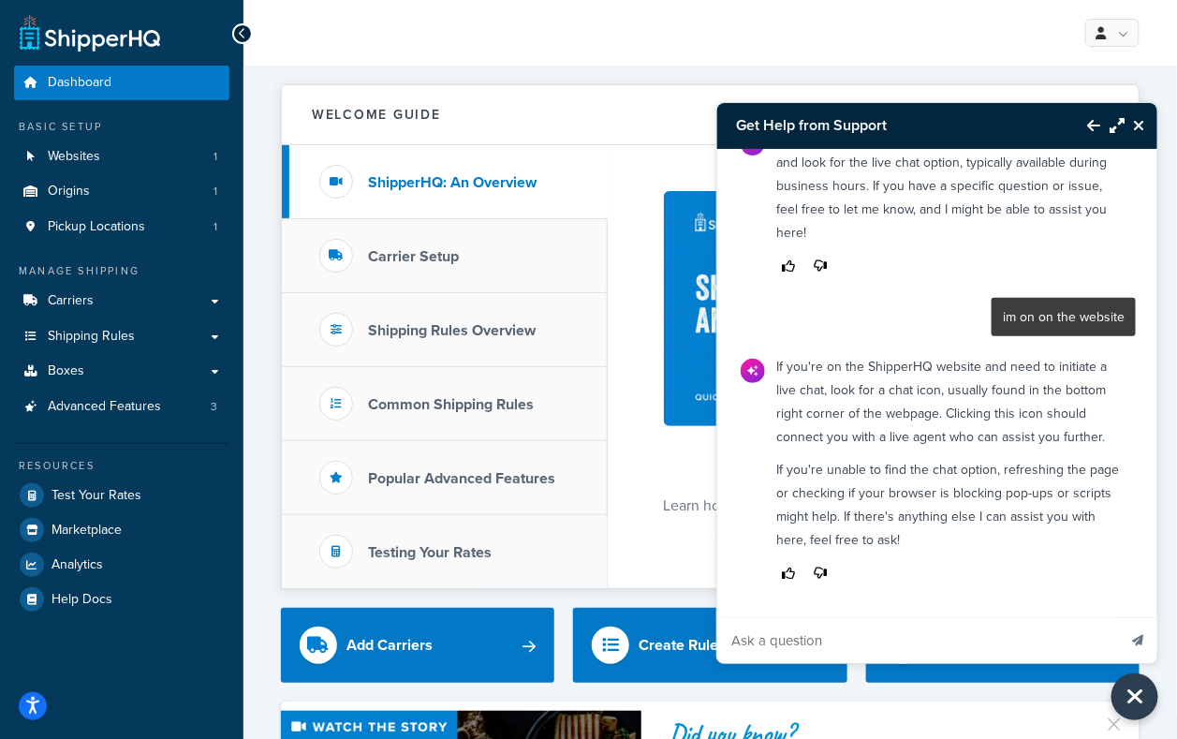
click at [953, 643] on input "Ask a question" at bounding box center [916, 640] width 399 height 45
type input "found it im typing into it need an agen t"
click at [1118, 617] on button "Send message" at bounding box center [1137, 640] width 39 height 46
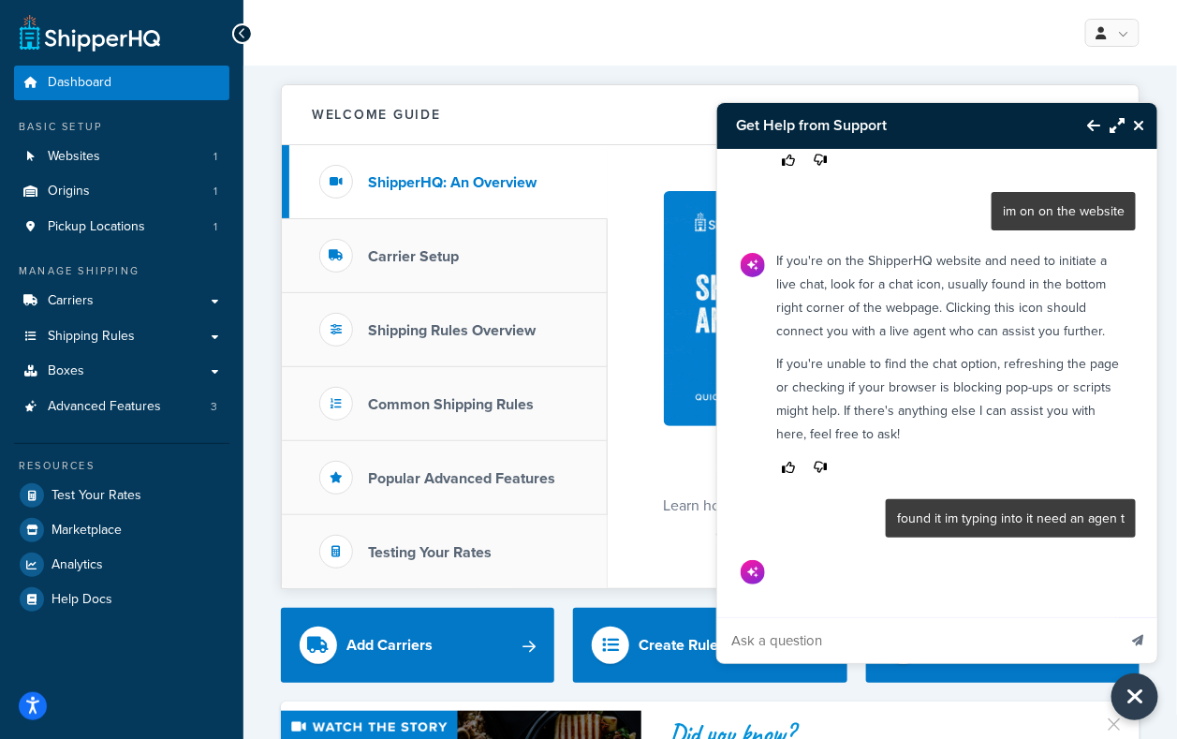
click at [866, 29] on div "Get Help from Support need an agent Could you please clarify what you mean by "…" at bounding box center [709, 33] width 933 height 66
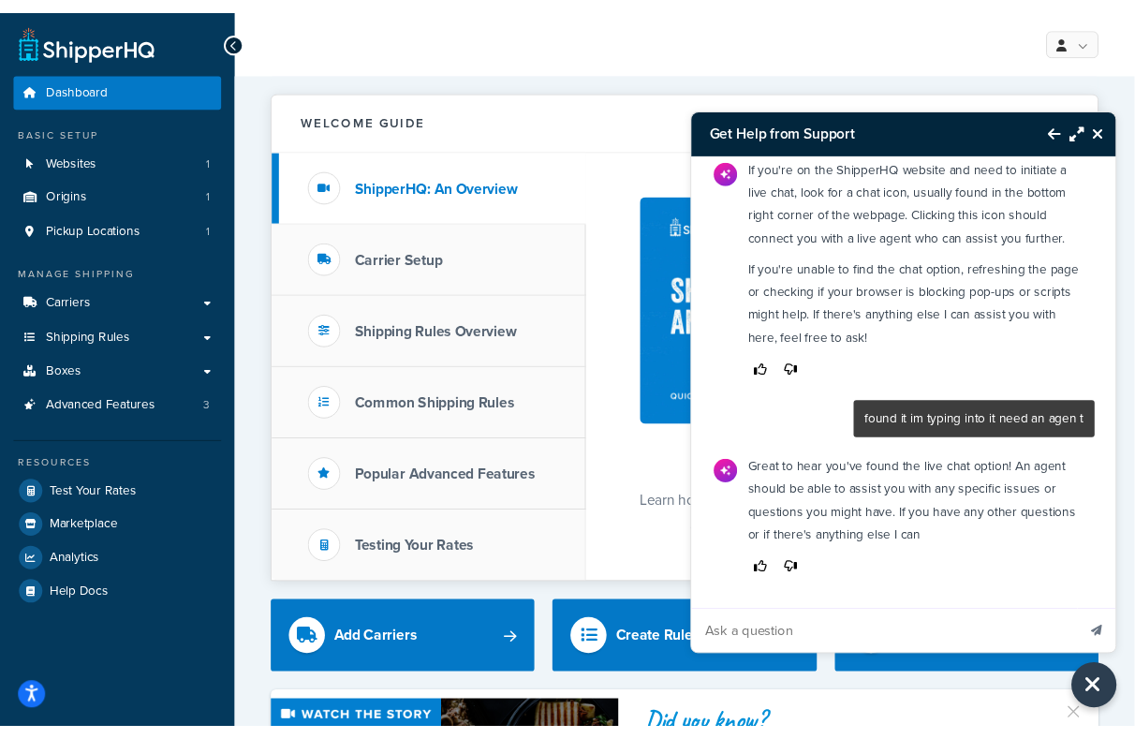
scroll to position [567, 0]
